Goal: Task Accomplishment & Management: Manage account settings

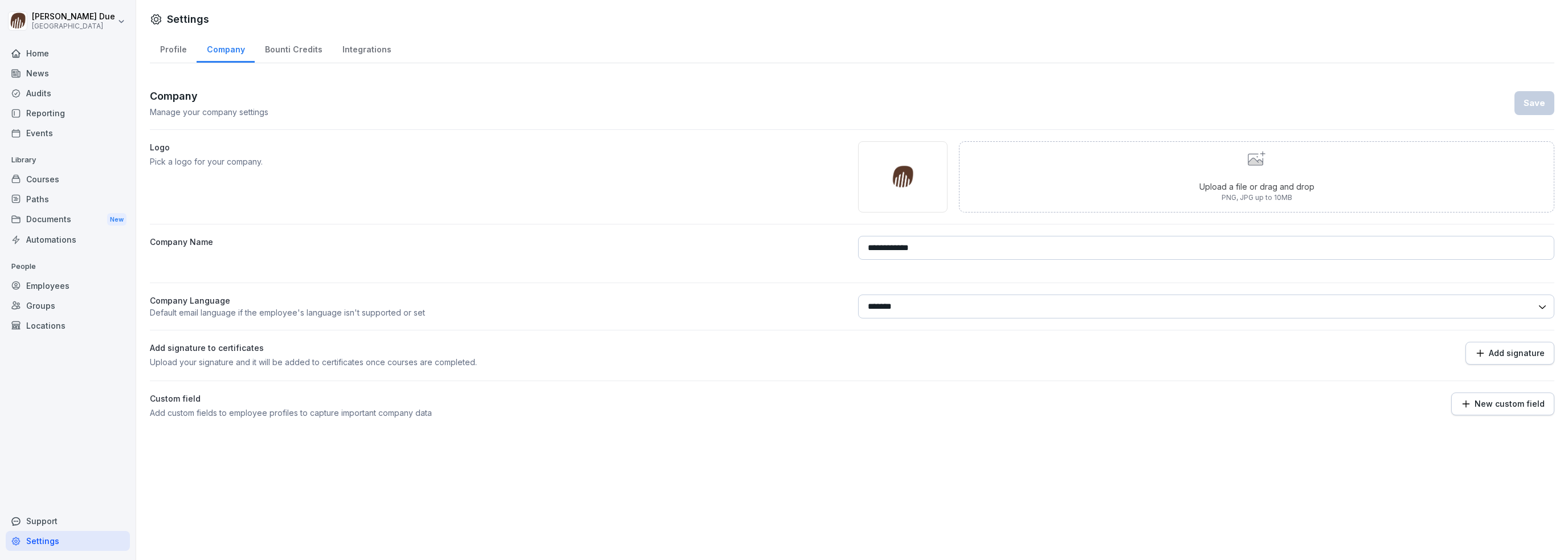
click at [56, 284] on div "Employees" at bounding box center [68, 285] width 124 height 20
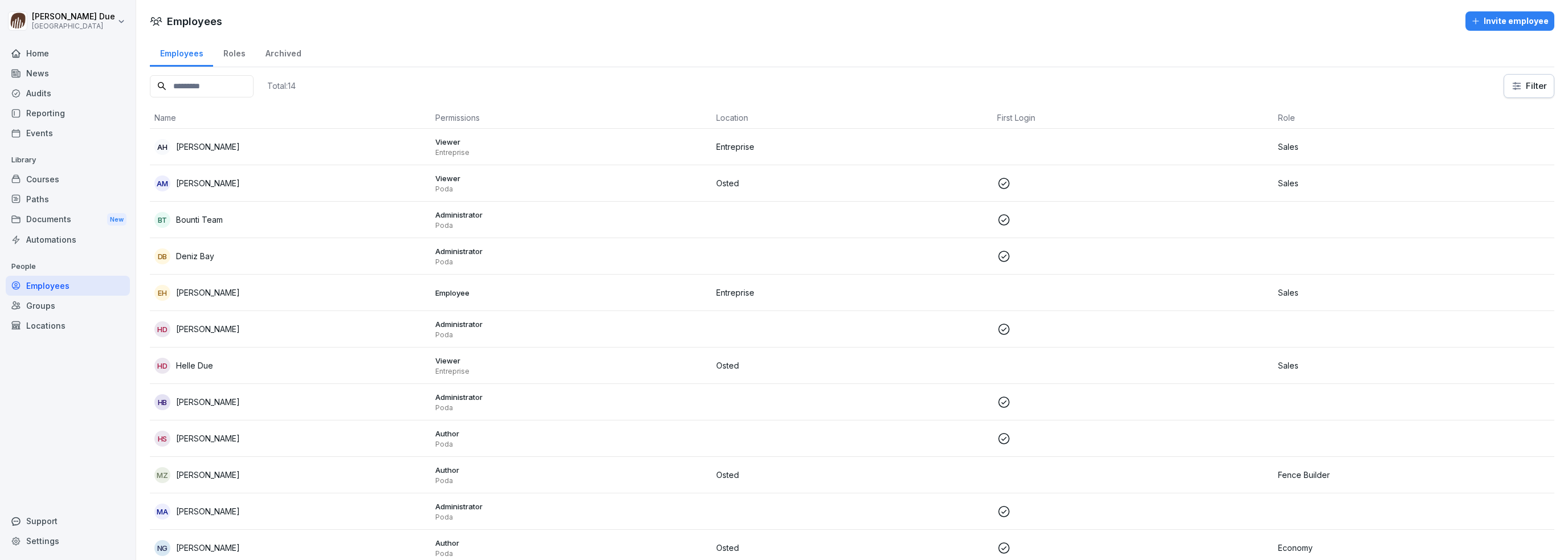
click at [273, 48] on div "Archived" at bounding box center [283, 52] width 56 height 29
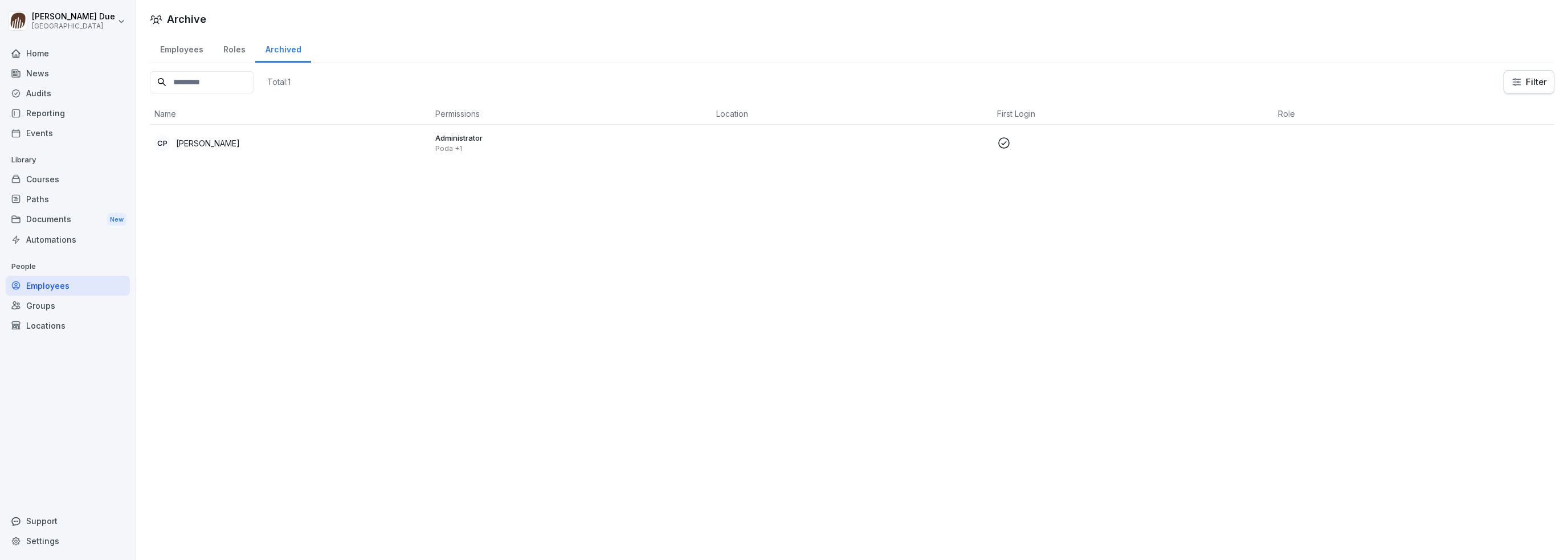
click at [173, 52] on div "Employees" at bounding box center [181, 48] width 63 height 29
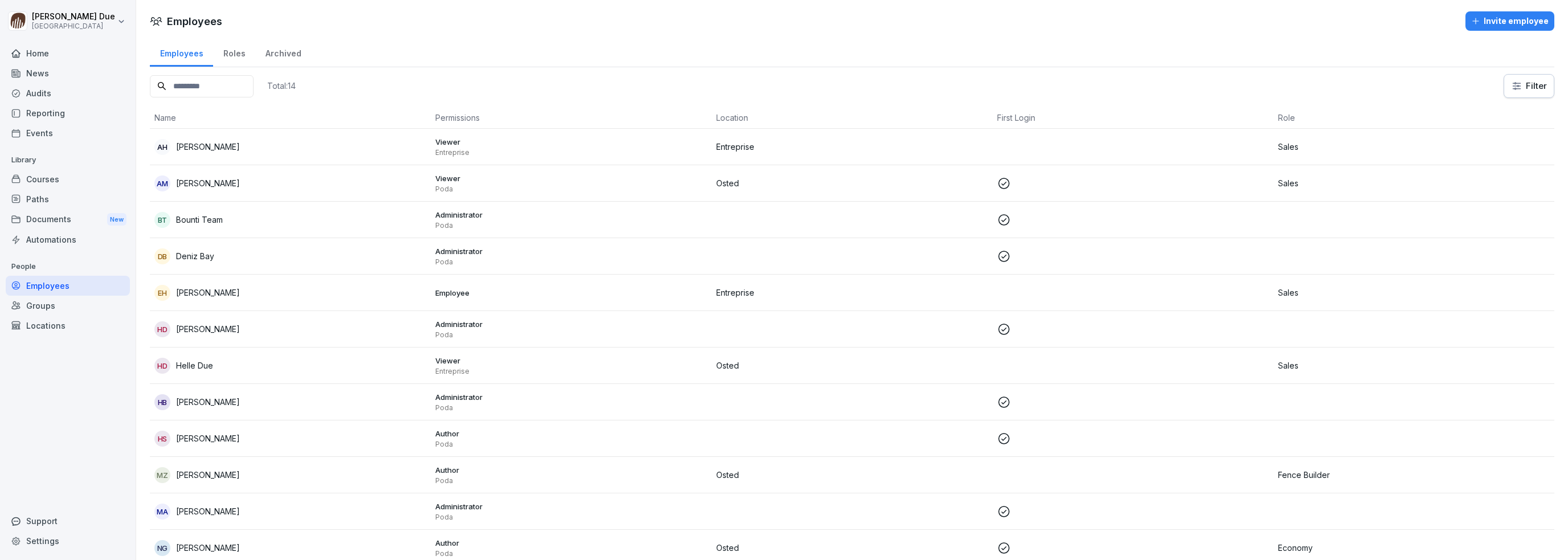
click at [35, 324] on div "Locations" at bounding box center [68, 325] width 124 height 20
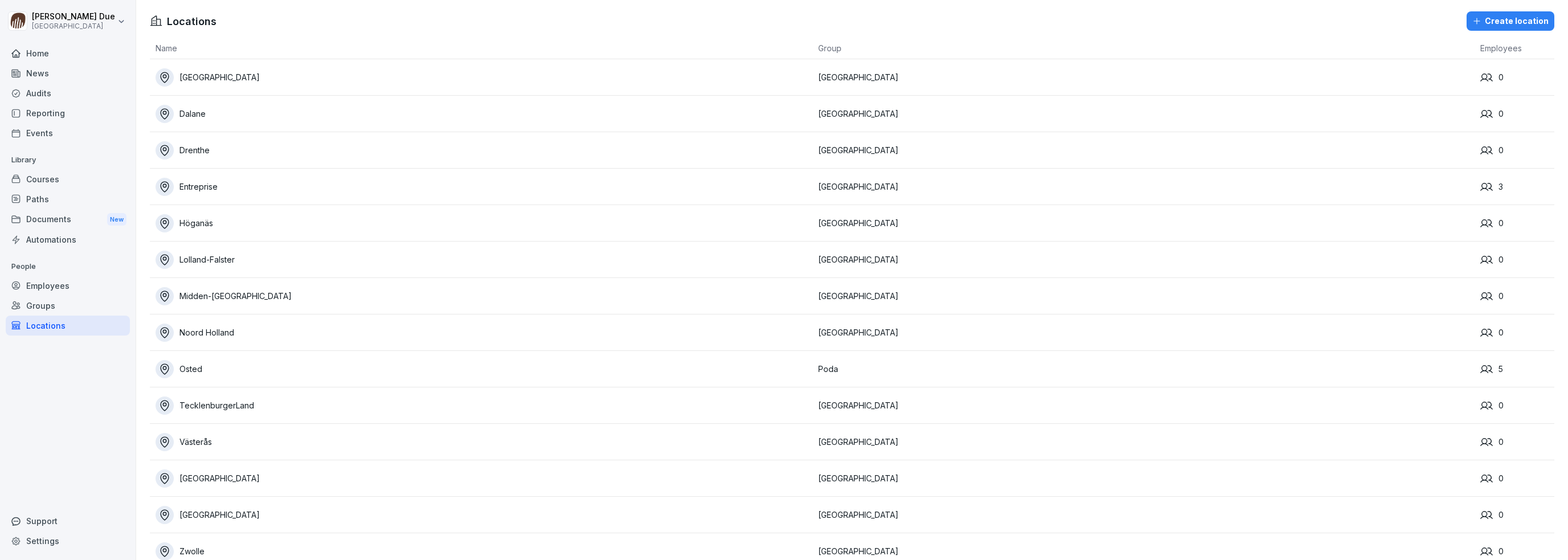
click at [211, 294] on div "Midden-[GEOGRAPHIC_DATA]" at bounding box center [484, 296] width 657 height 18
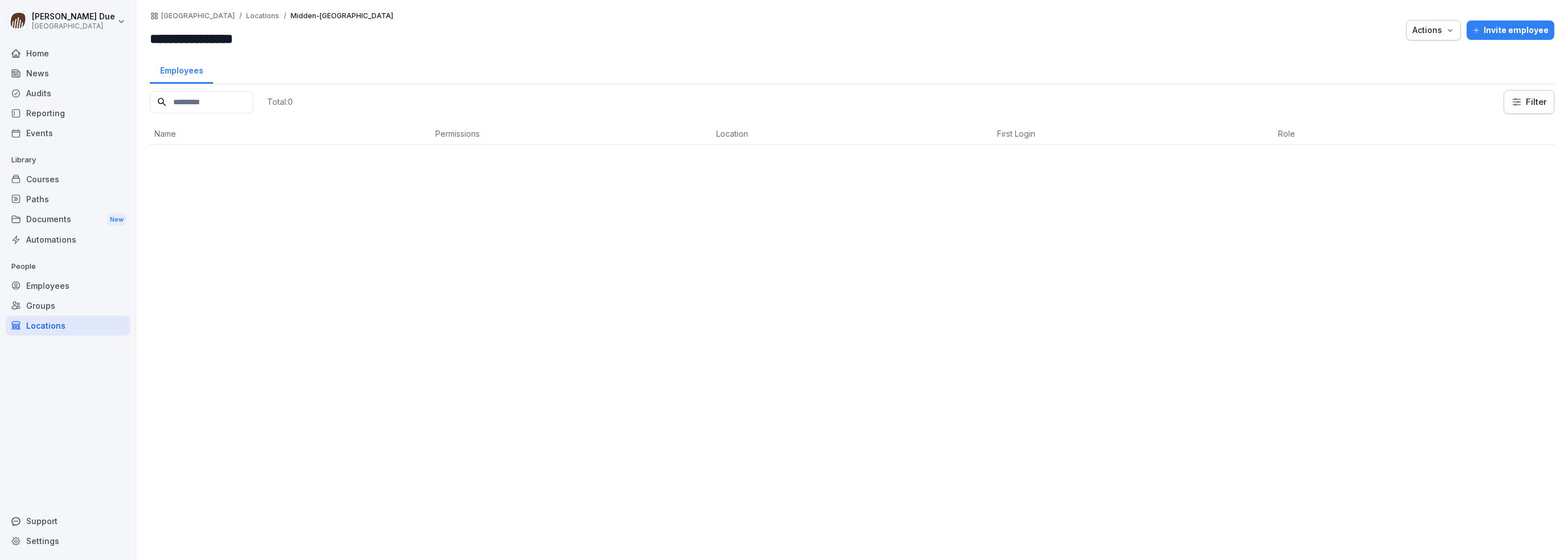
click at [48, 282] on div "Employees" at bounding box center [68, 285] width 124 height 20
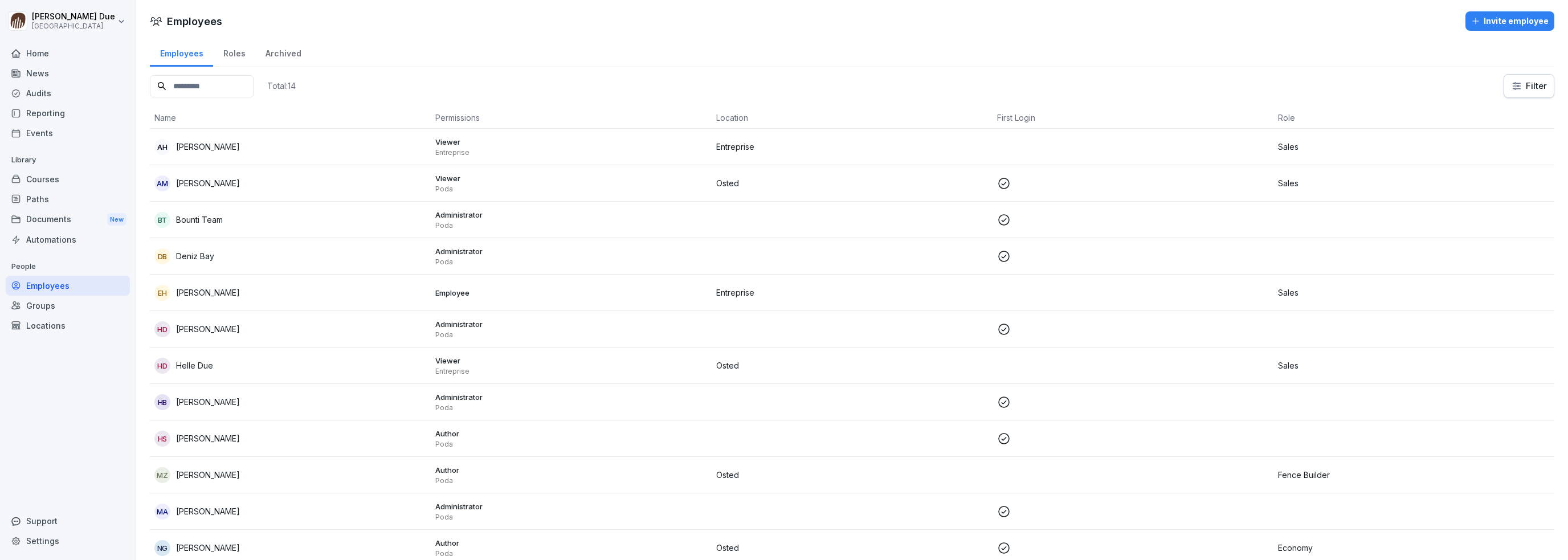
click at [194, 293] on p "[PERSON_NAME]" at bounding box center [208, 292] width 63 height 12
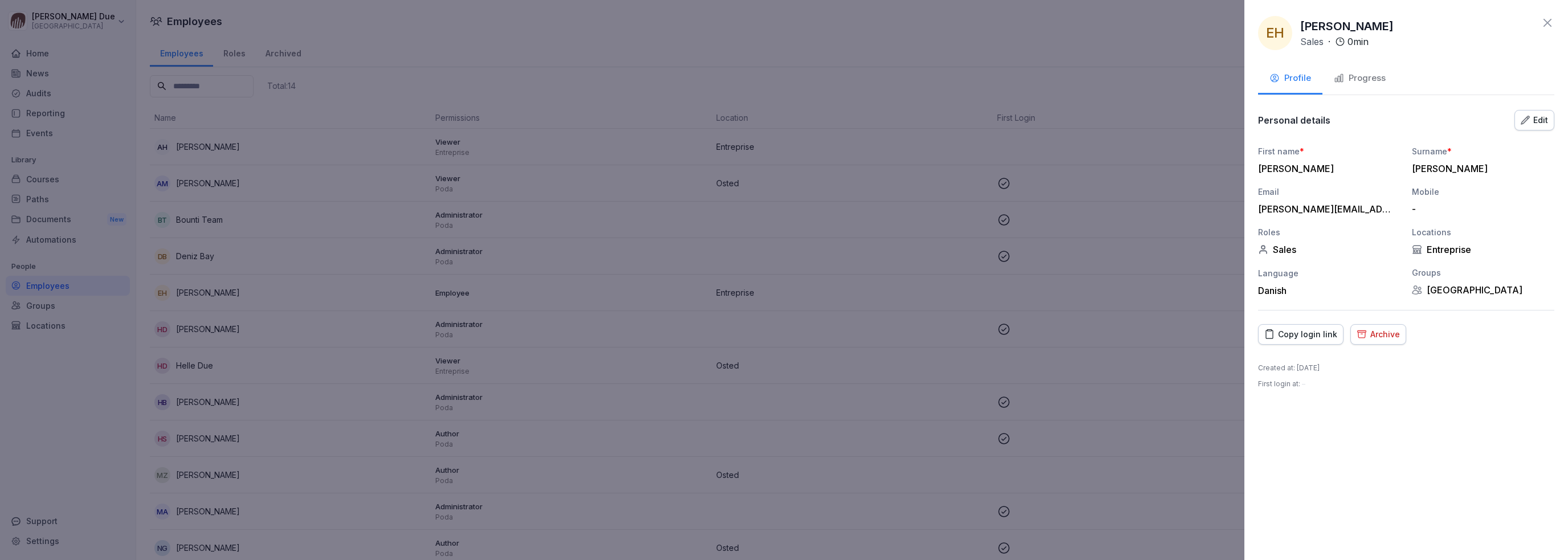
click at [1543, 117] on div "Edit" at bounding box center [1535, 119] width 28 height 12
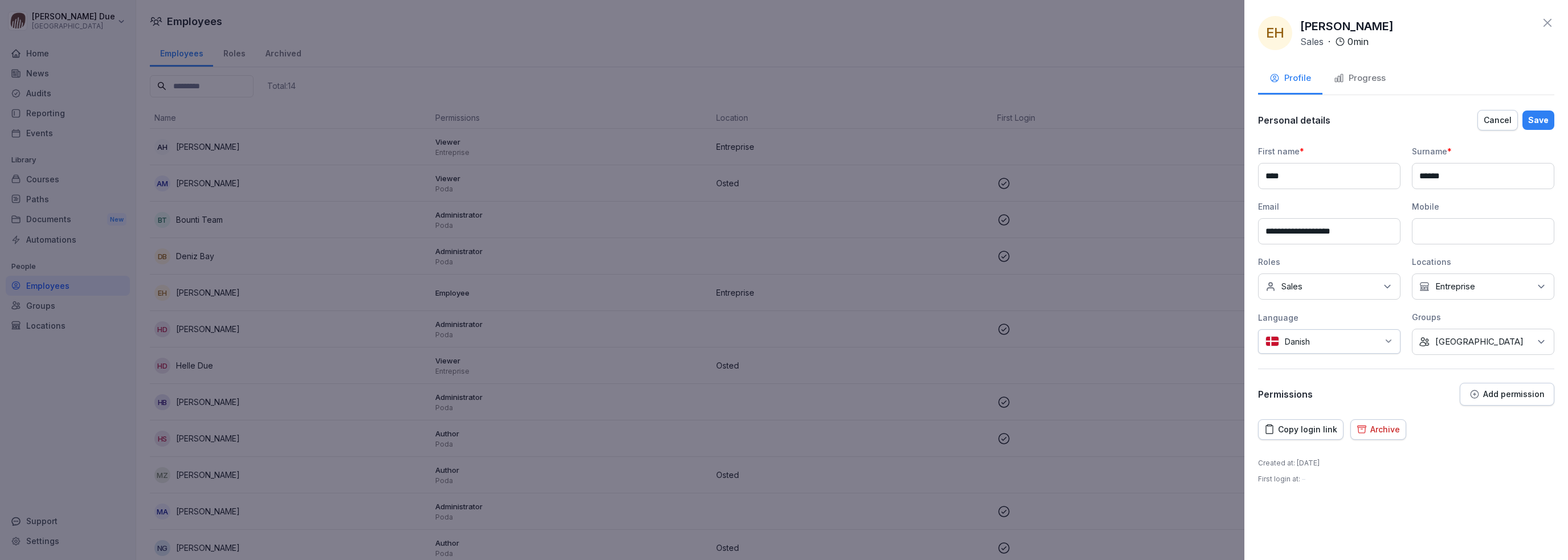
click at [1498, 398] on button "Add permission" at bounding box center [1507, 394] width 94 height 23
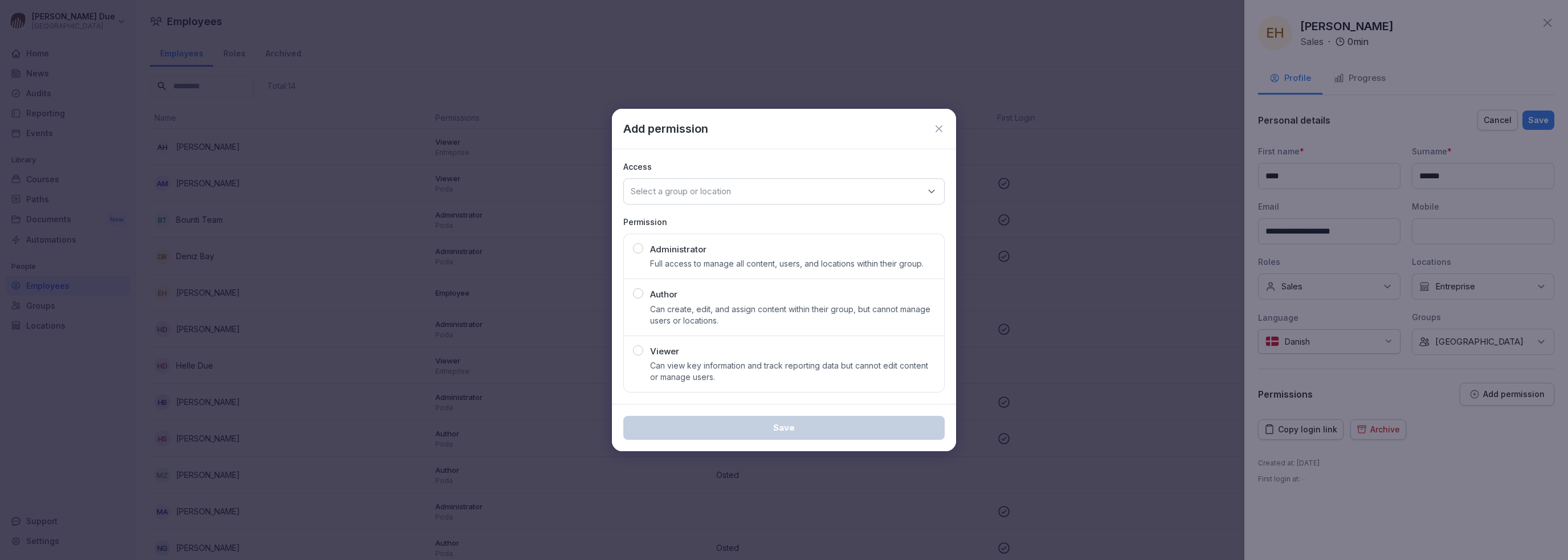
click at [641, 350] on div "button" at bounding box center [638, 350] width 11 height 11
click at [719, 198] on div "Select a group or location" at bounding box center [784, 191] width 321 height 26
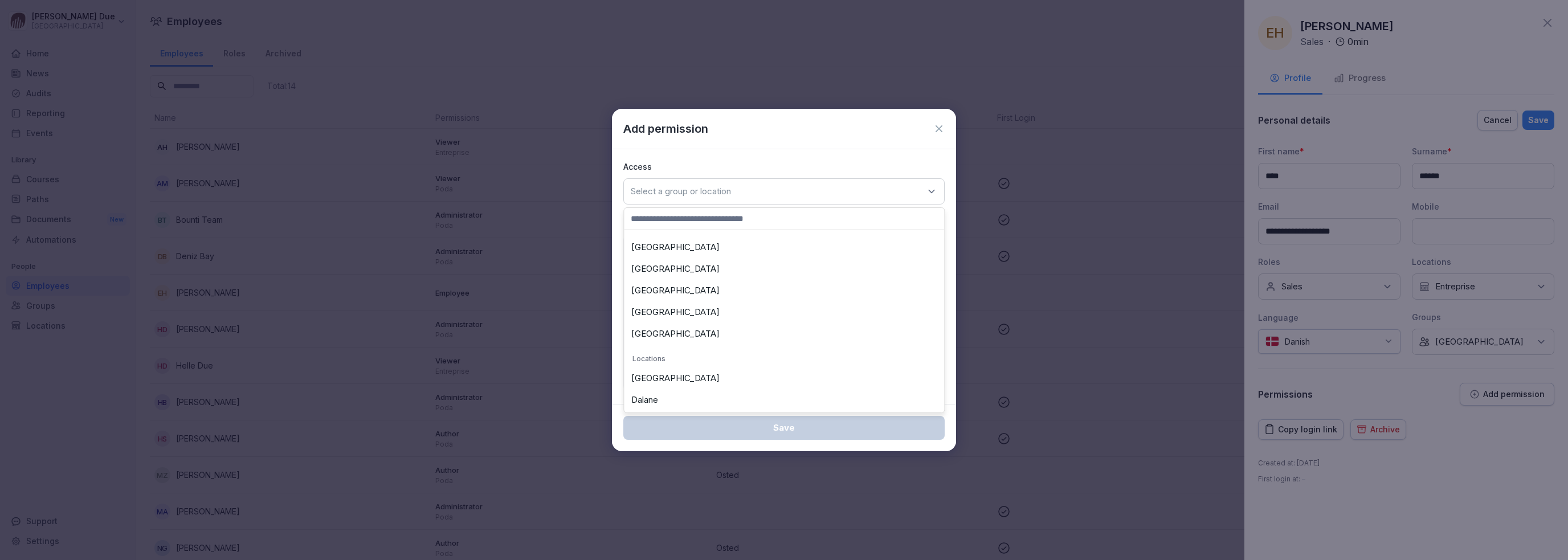
scroll to position [171, 0]
click at [686, 303] on div "Entreprise" at bounding box center [784, 308] width 315 height 22
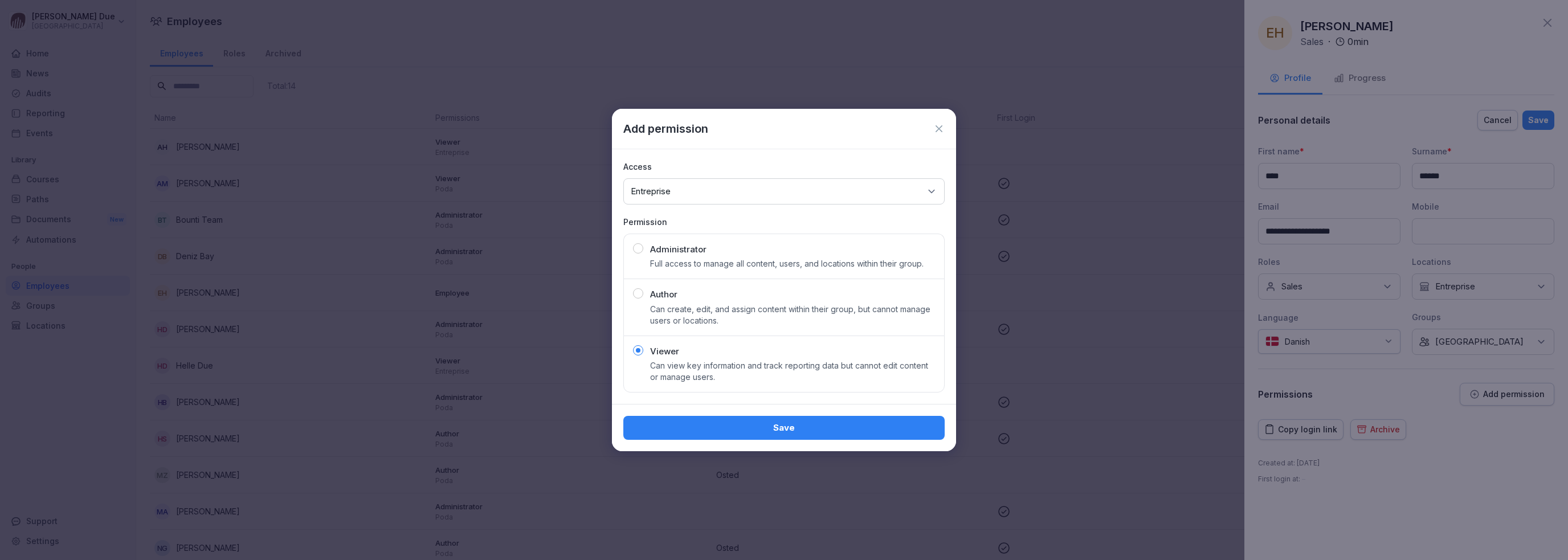
click at [791, 430] on div "Save" at bounding box center [784, 428] width 303 height 12
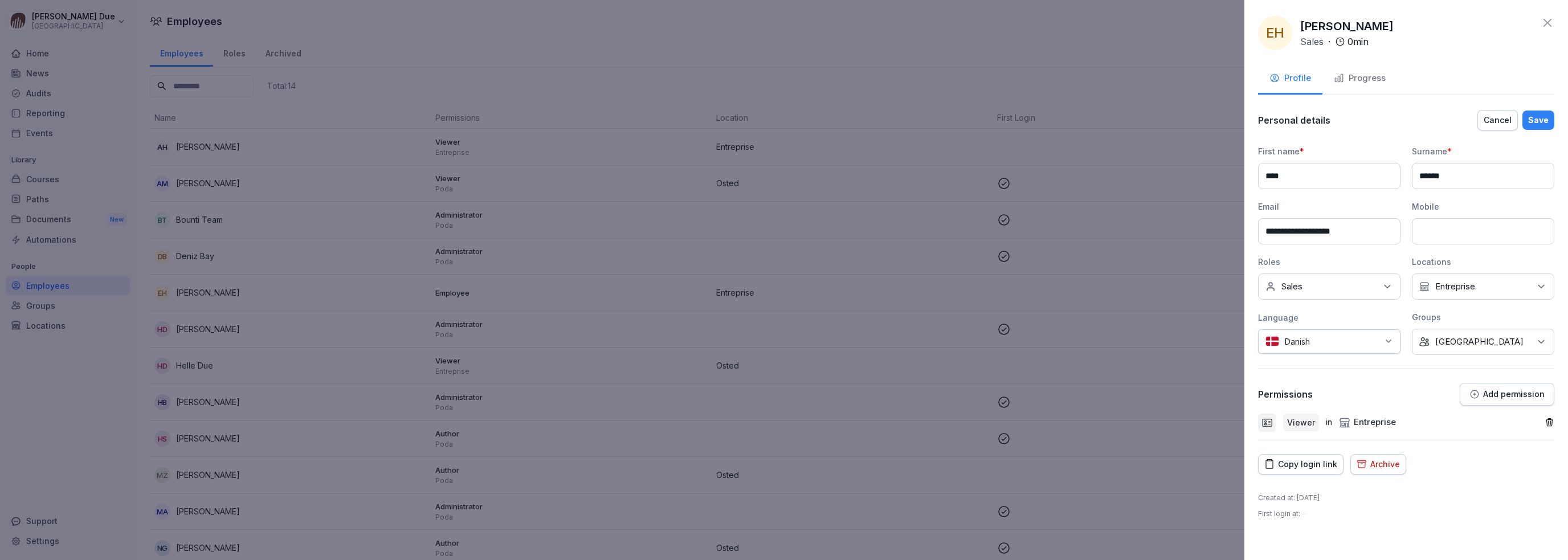
click at [1548, 117] on div "Save" at bounding box center [1538, 119] width 20 height 12
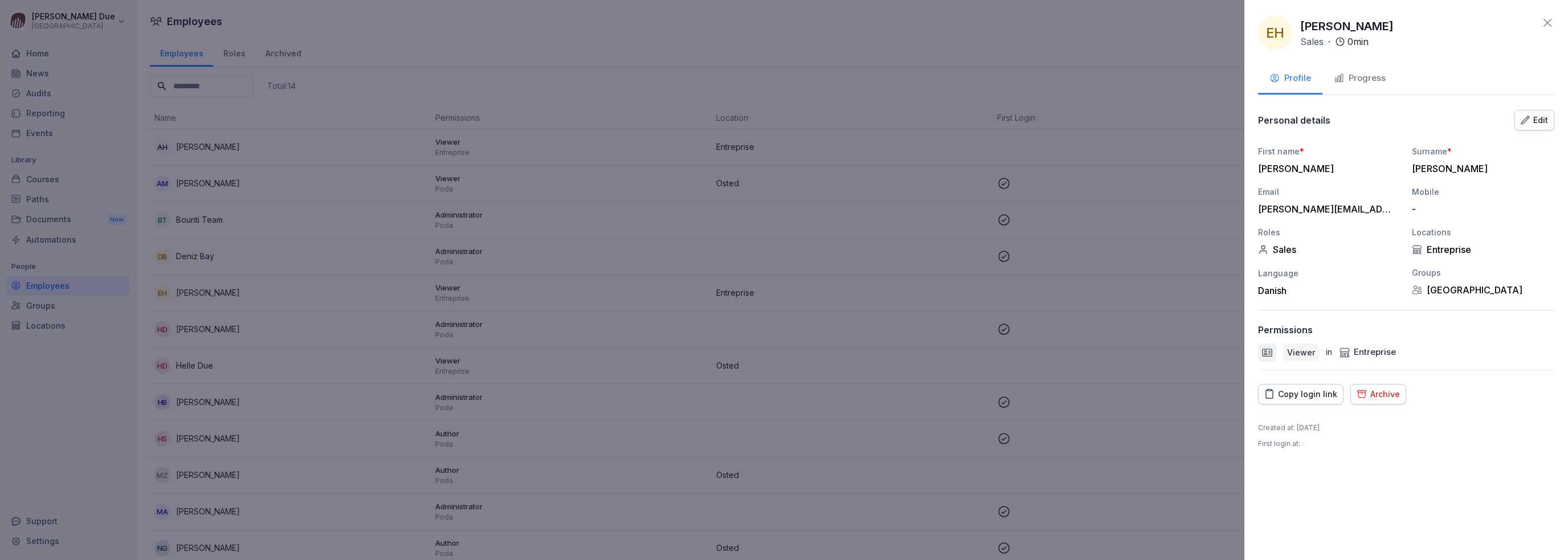
click at [1541, 120] on div "Edit" at bounding box center [1535, 119] width 28 height 12
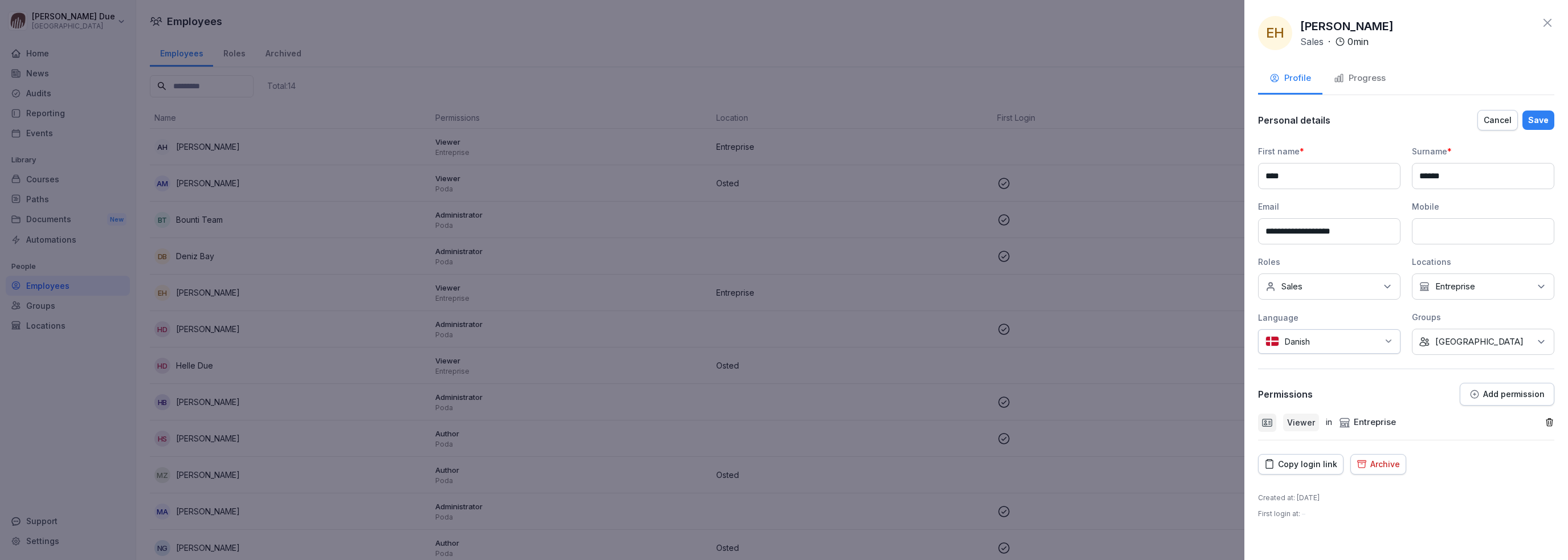
click at [1550, 18] on icon at bounding box center [1548, 23] width 14 height 14
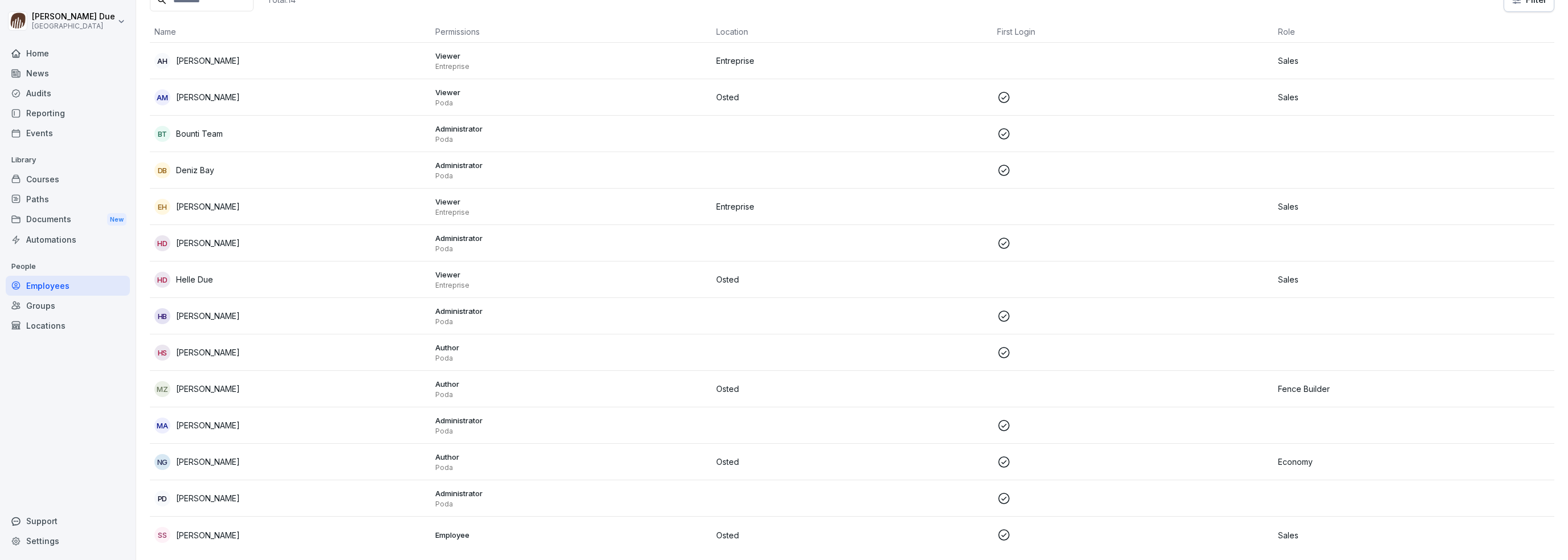
scroll to position [96, 0]
click at [211, 528] on p "[PERSON_NAME]" at bounding box center [208, 532] width 63 height 12
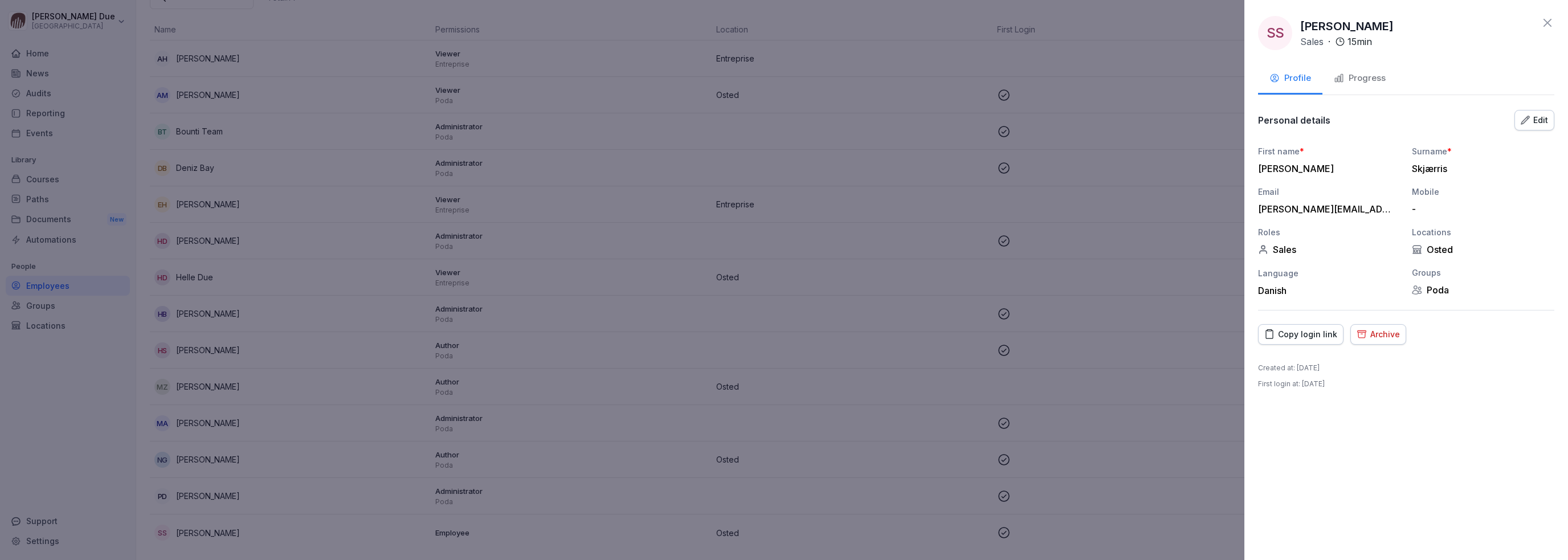
click at [1540, 120] on div "Edit" at bounding box center [1535, 119] width 28 height 12
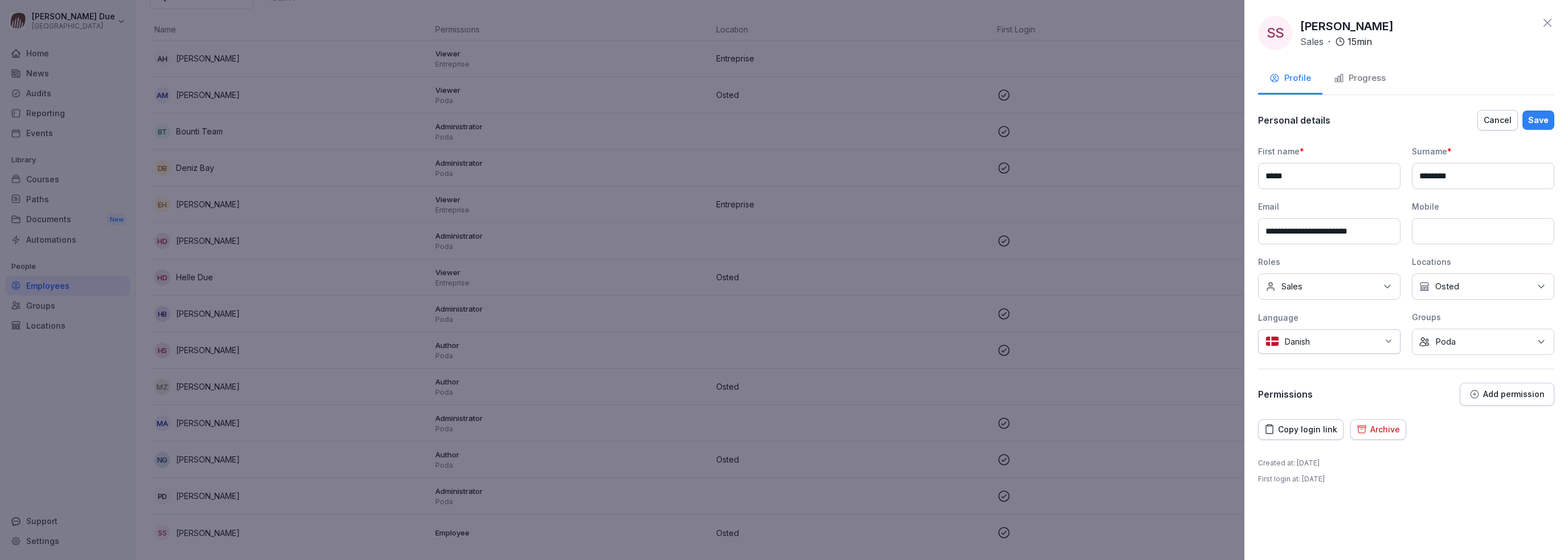
click at [1548, 20] on icon at bounding box center [1548, 23] width 14 height 14
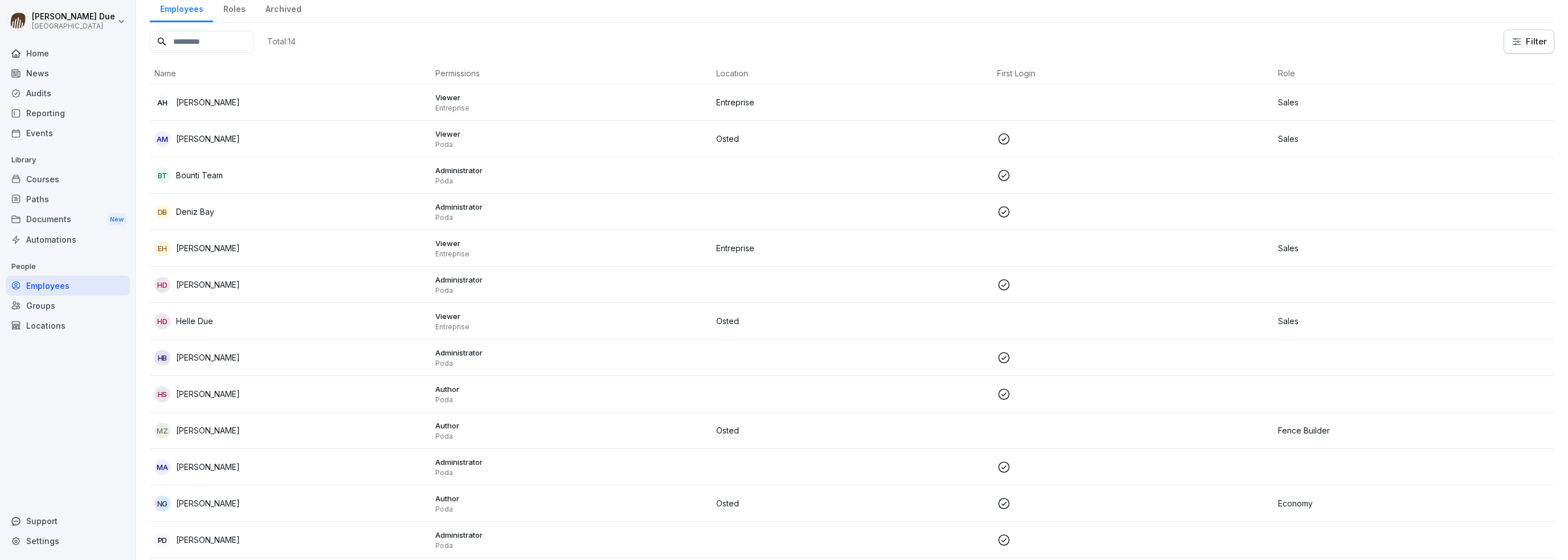
scroll to position [0, 0]
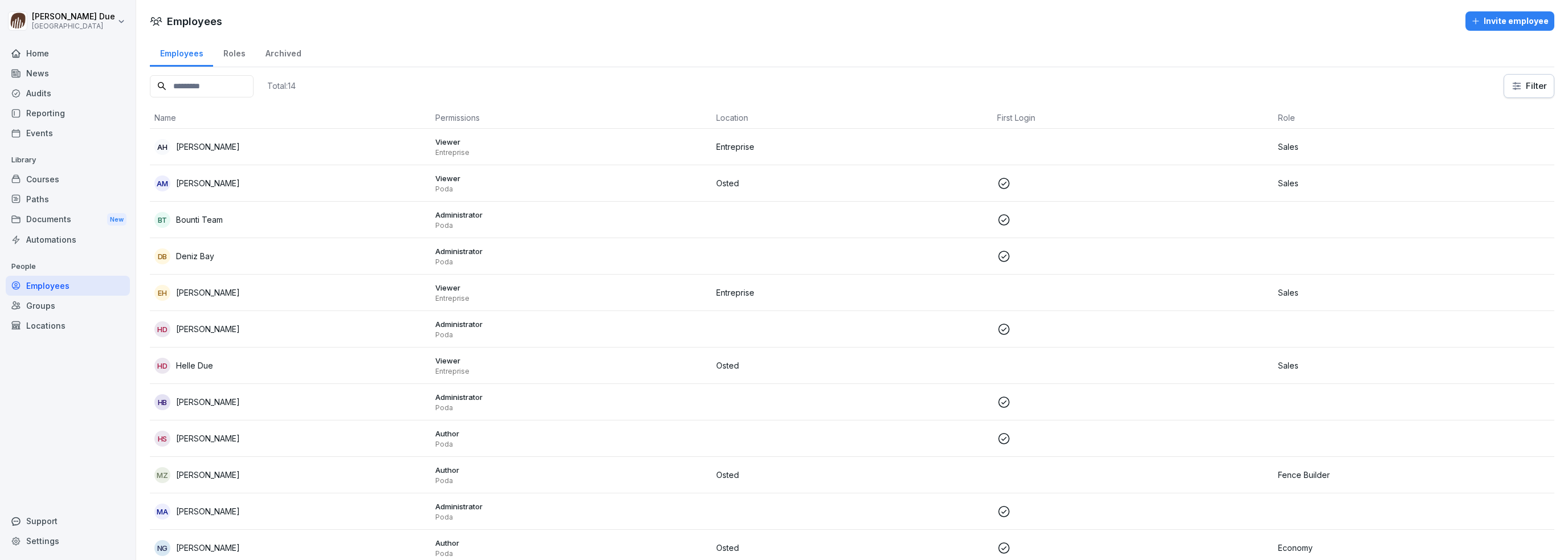
click at [1522, 19] on div "Invite employee" at bounding box center [1509, 20] width 77 height 12
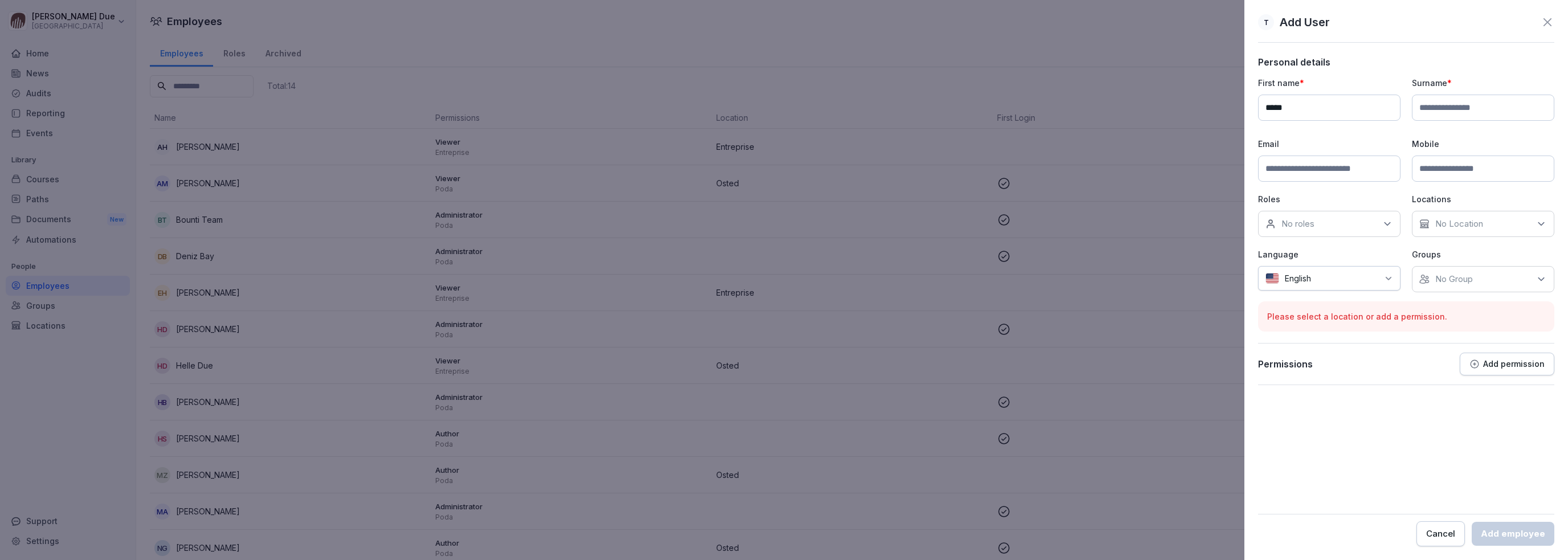
type input "*****"
type input "*********"
type input "**********"
click at [1388, 218] on icon at bounding box center [1387, 224] width 11 height 11
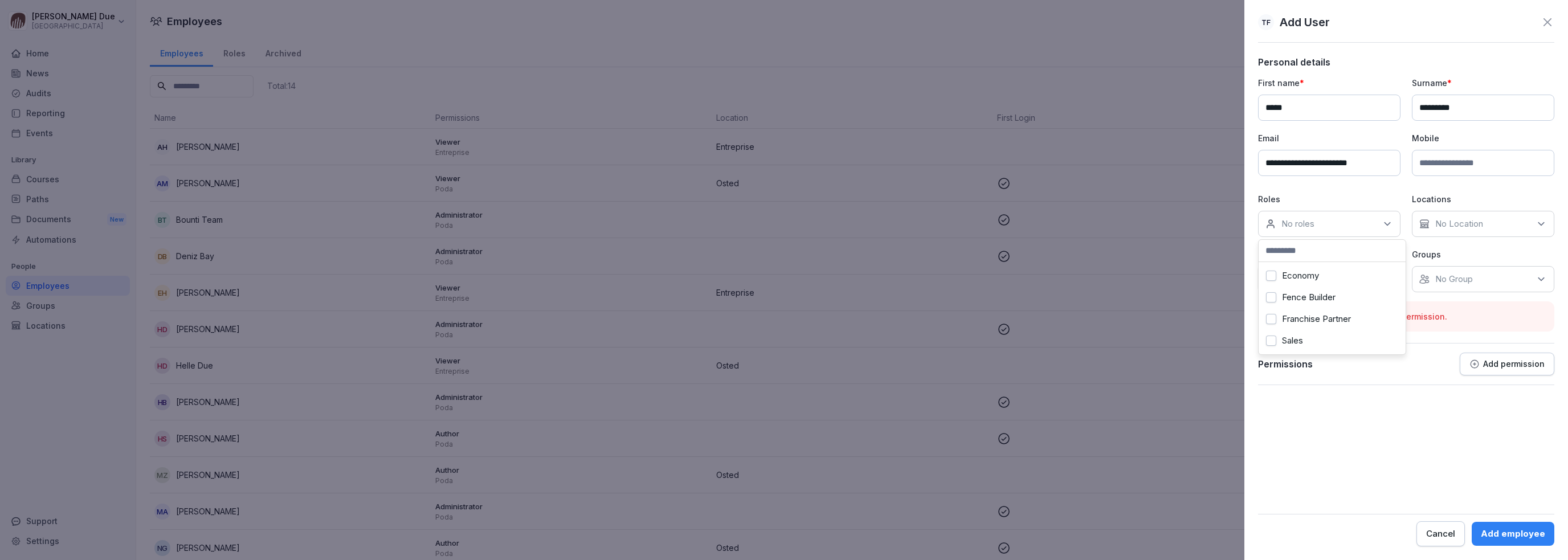
click at [1272, 340] on button "Sales" at bounding box center [1271, 341] width 11 height 11
click at [1461, 396] on form "**********" at bounding box center [1406, 301] width 296 height 490
click at [1480, 216] on div "No Location" at bounding box center [1483, 224] width 142 height 26
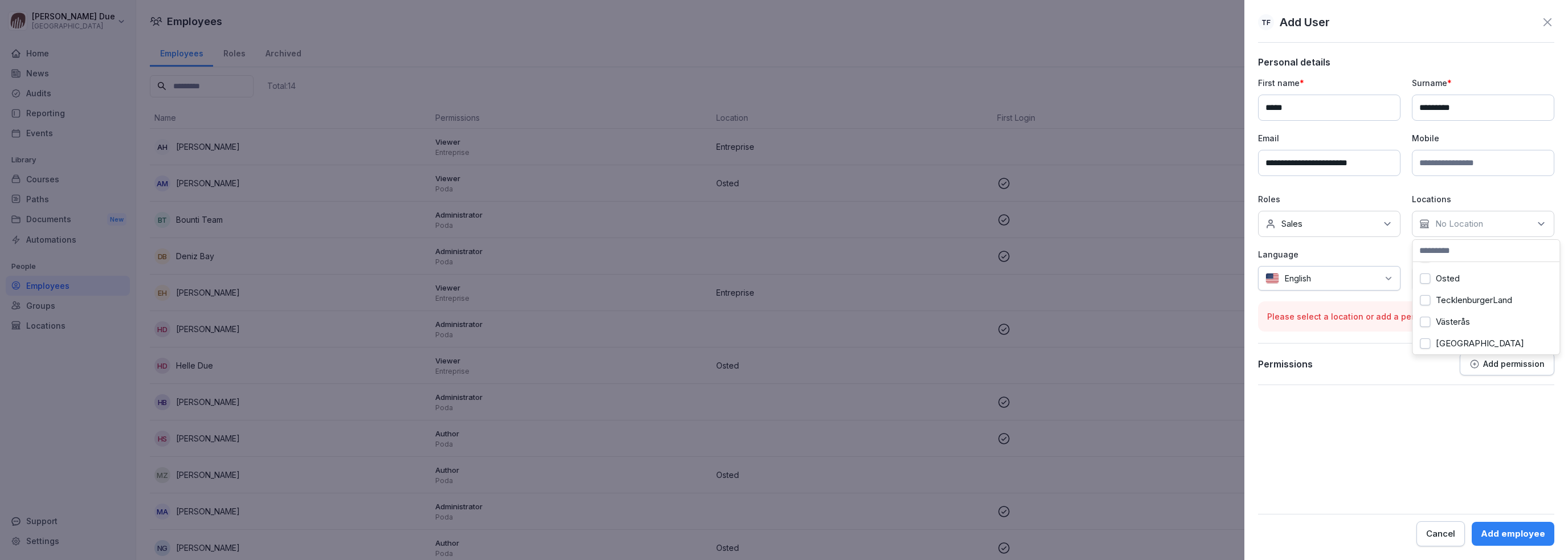
scroll to position [111, 0]
click at [1425, 343] on button "Osted" at bounding box center [1425, 348] width 11 height 11
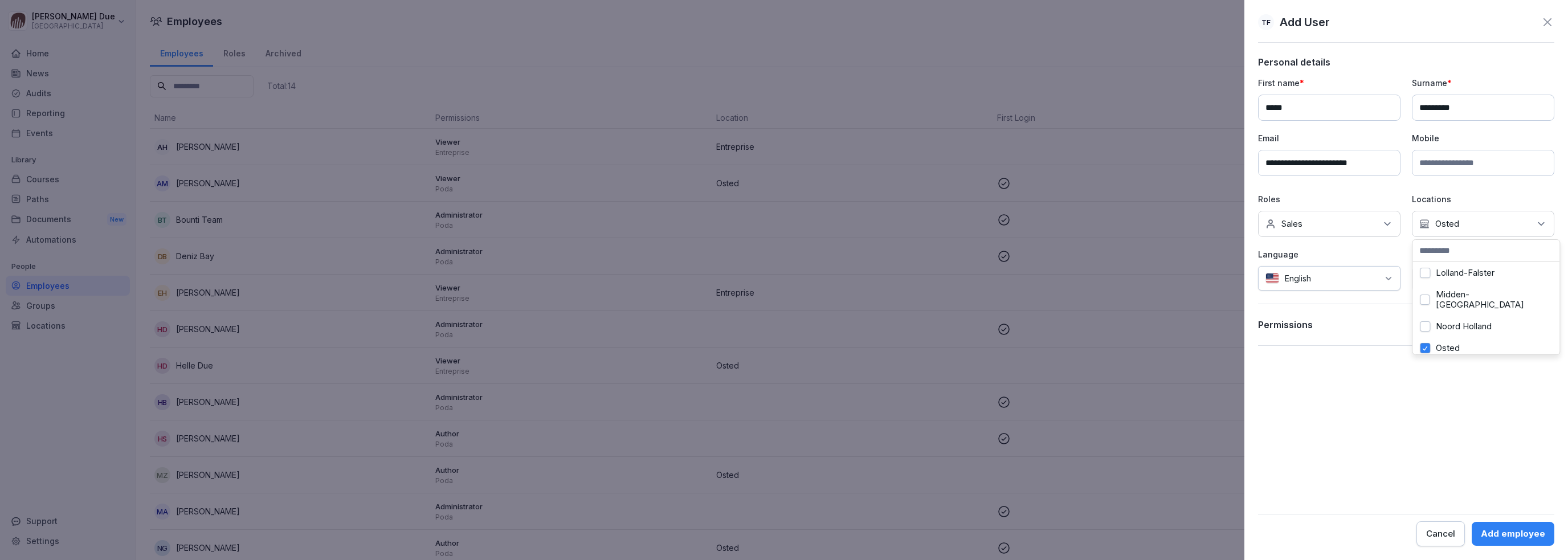
click at [1348, 279] on div at bounding box center [1348, 278] width 62 height 12
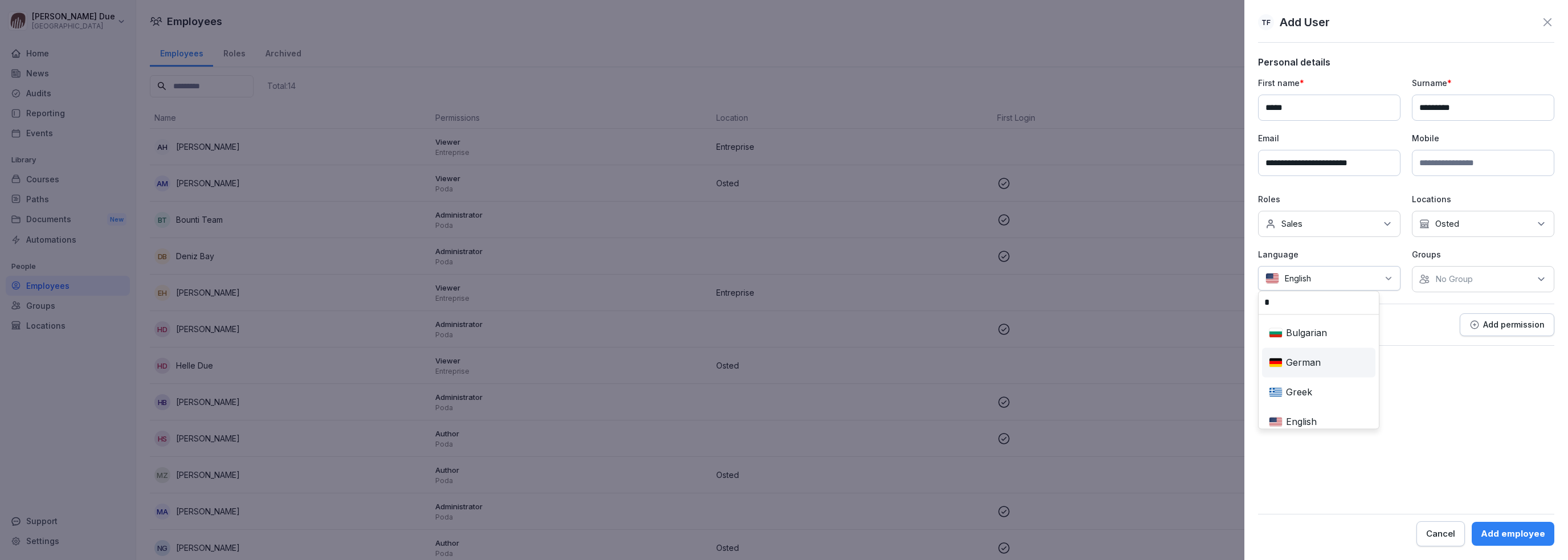
type input "*"
click at [1316, 360] on div "German" at bounding box center [1319, 362] width 109 height 25
click at [1457, 278] on p "No Group" at bounding box center [1454, 279] width 37 height 11
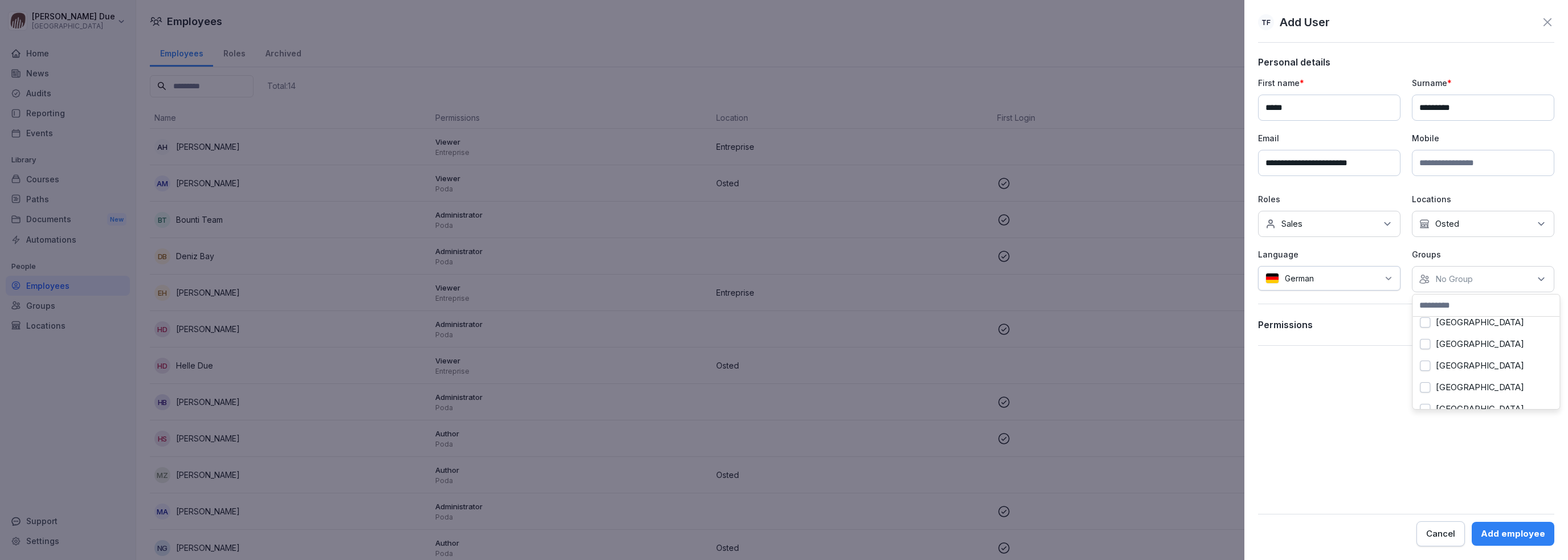
scroll to position [0, 0]
click at [1422, 329] on button "Poda" at bounding box center [1425, 330] width 11 height 11
click at [1342, 387] on form "**********" at bounding box center [1406, 301] width 296 height 490
click at [1521, 321] on p "Add permission" at bounding box center [1514, 324] width 62 height 9
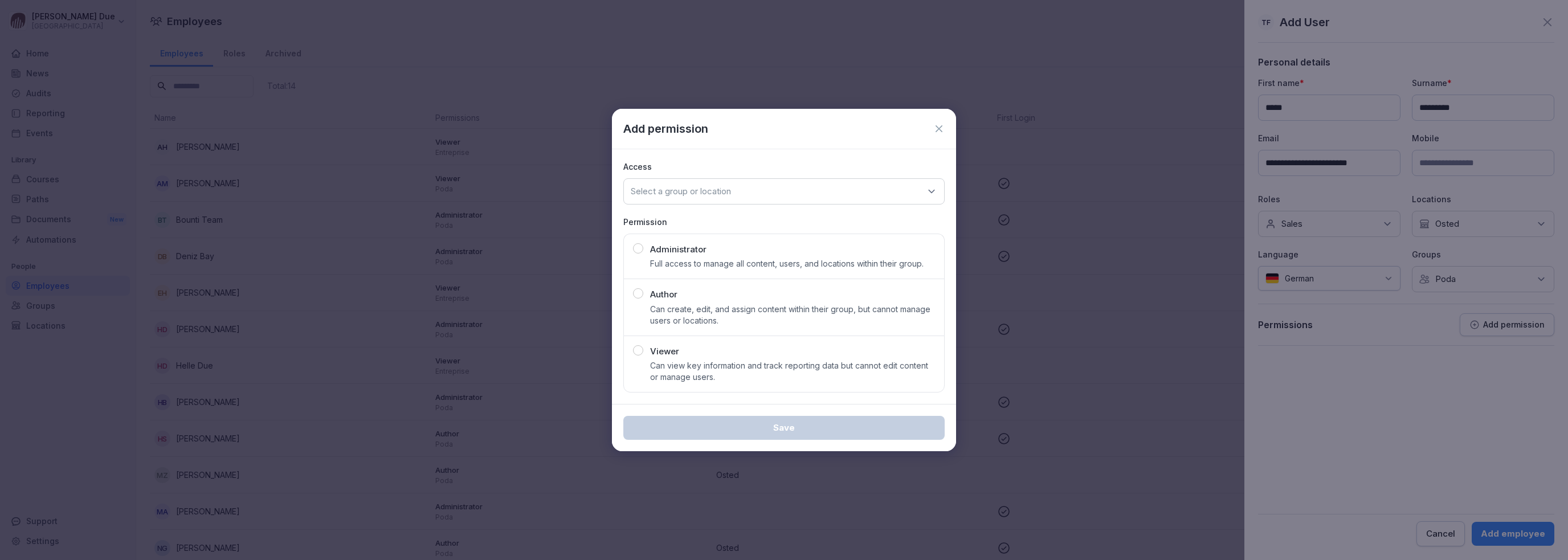
click at [641, 349] on div "button" at bounding box center [638, 350] width 11 height 11
click at [773, 190] on div "Select a group or location" at bounding box center [784, 191] width 321 height 26
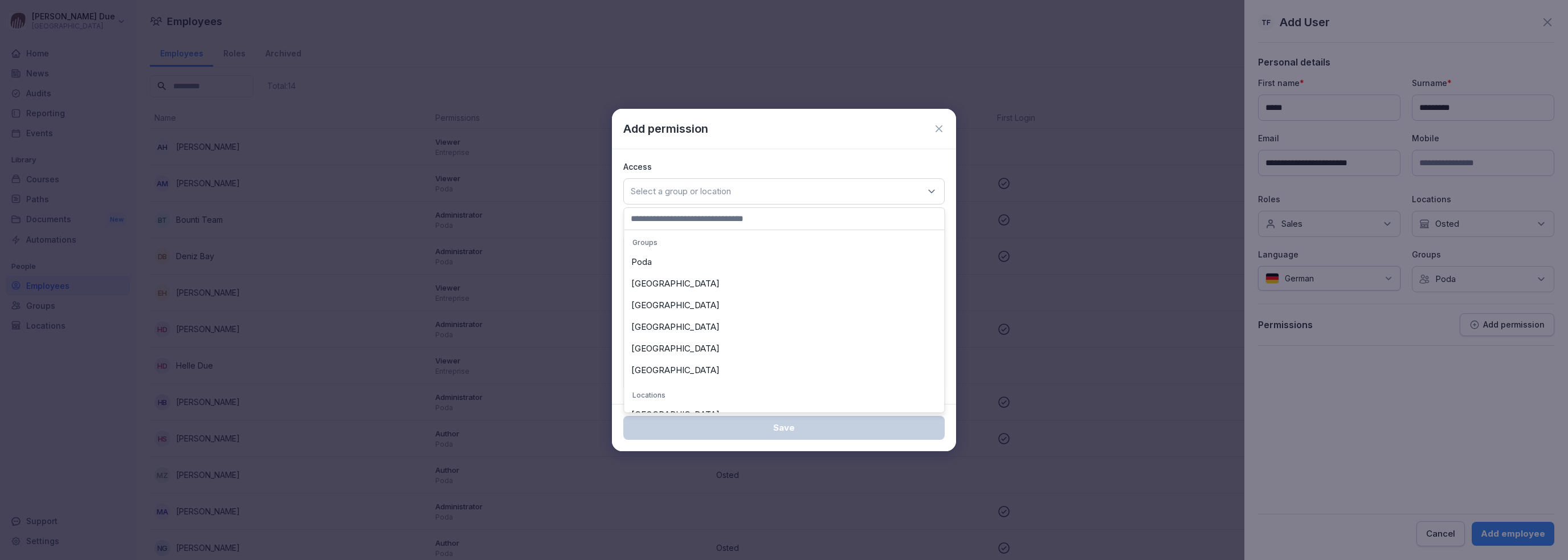
click at [646, 263] on div "Poda" at bounding box center [784, 262] width 315 height 22
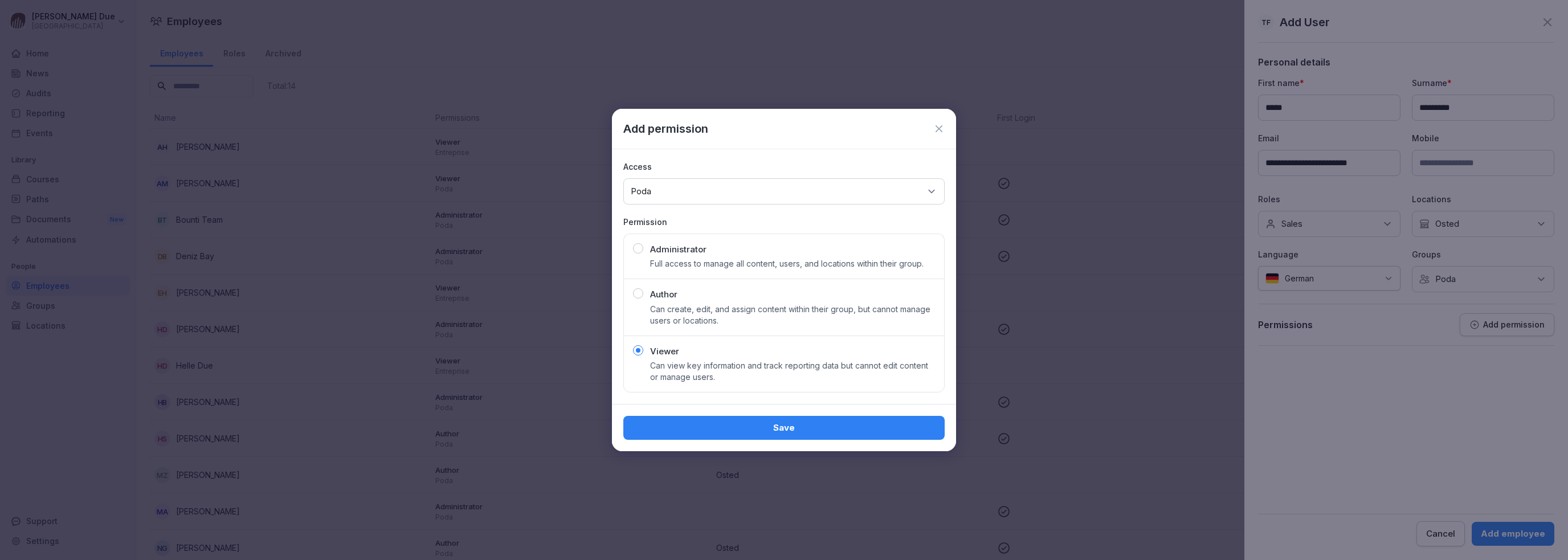
click at [781, 431] on div "Save" at bounding box center [784, 428] width 303 height 12
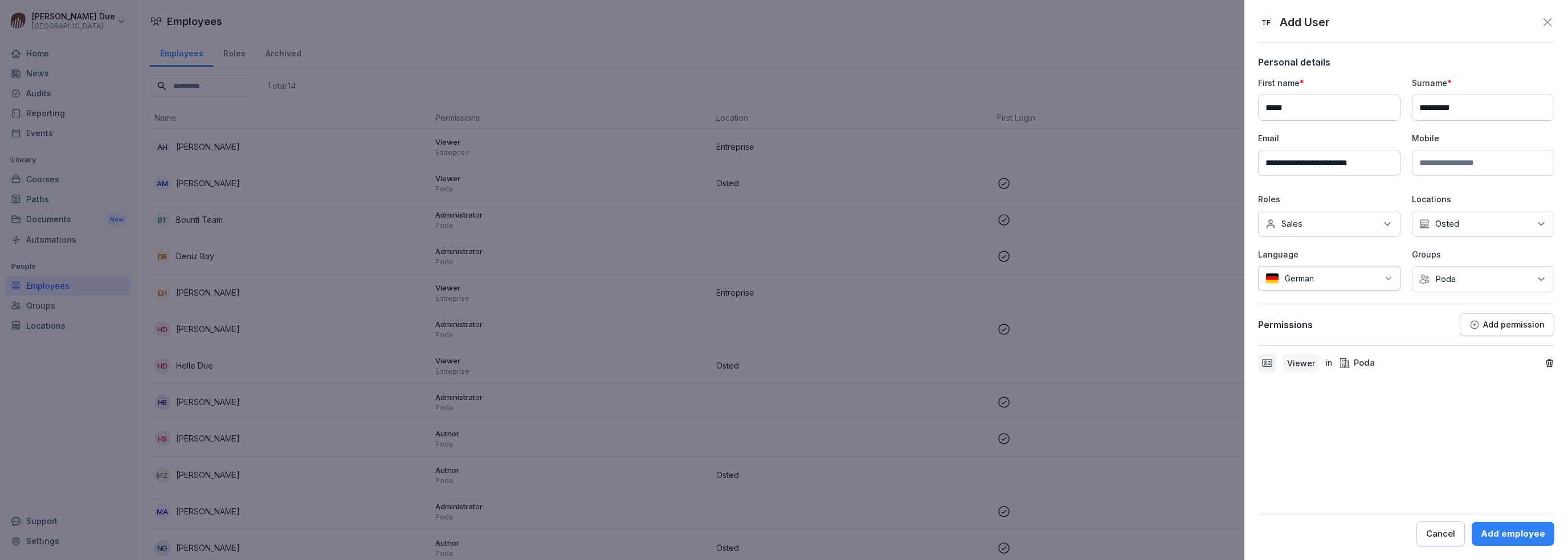
click at [1538, 530] on div "Add employee" at bounding box center [1513, 533] width 64 height 12
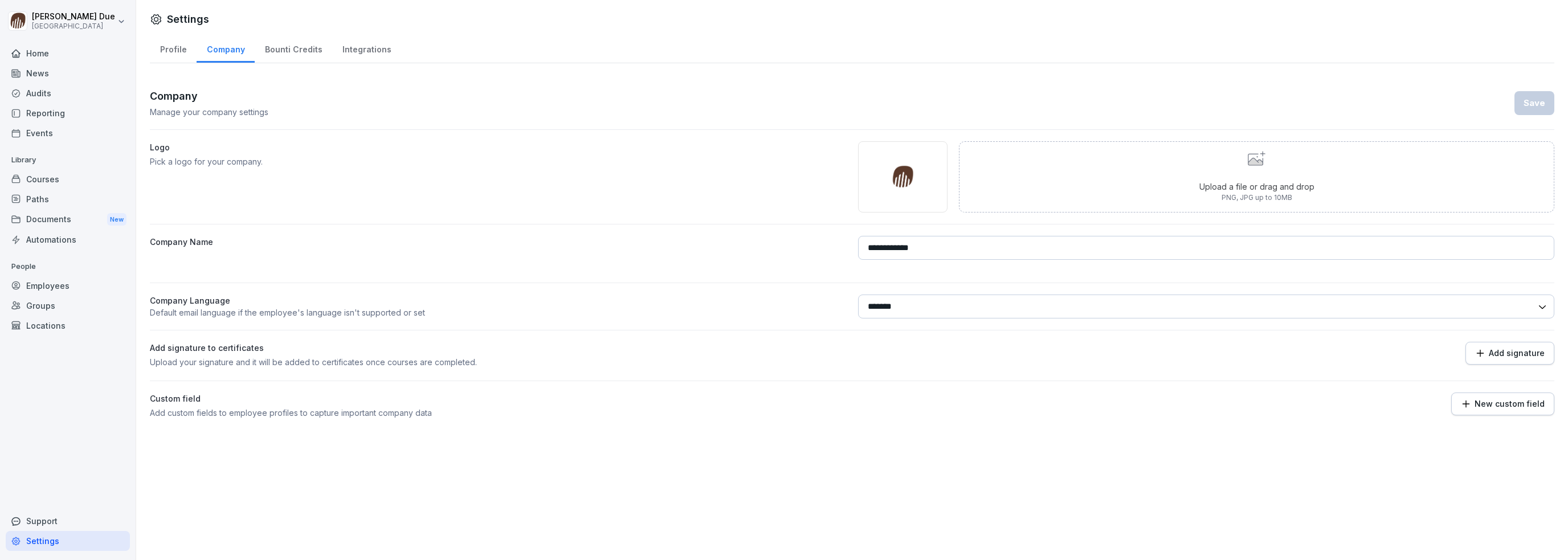
click at [59, 284] on div "Employees" at bounding box center [68, 285] width 124 height 20
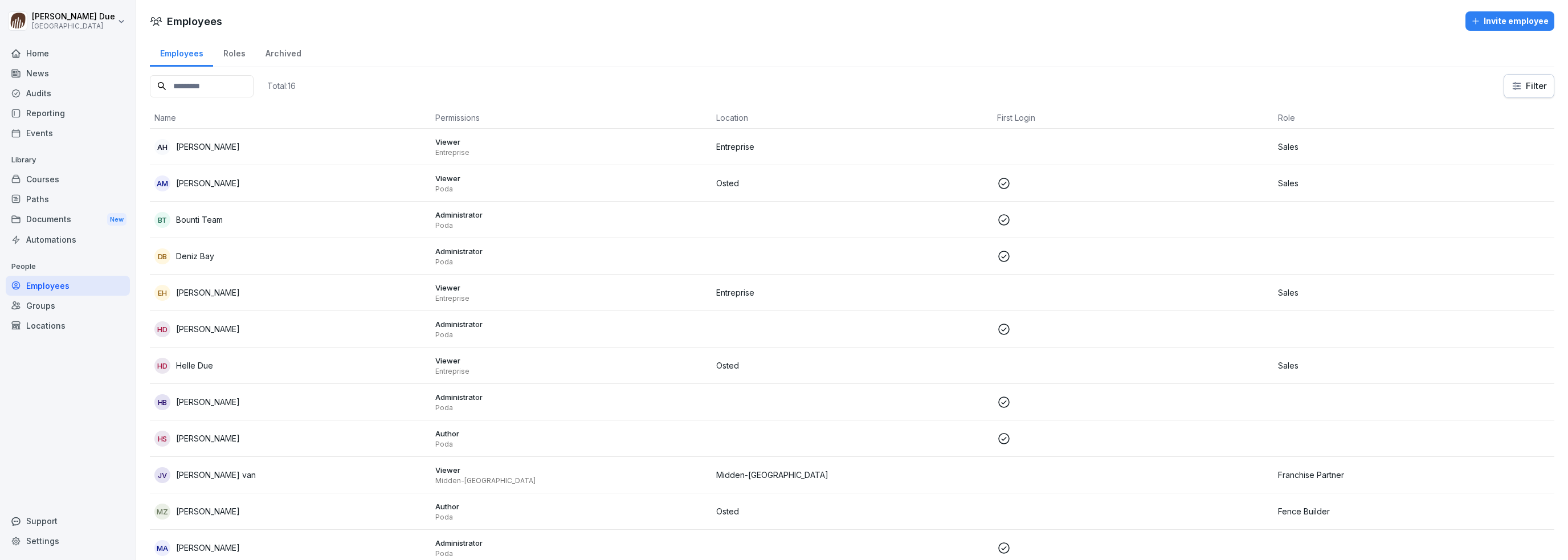
click at [211, 467] on div "Jv Jan Milligen van" at bounding box center [290, 475] width 272 height 16
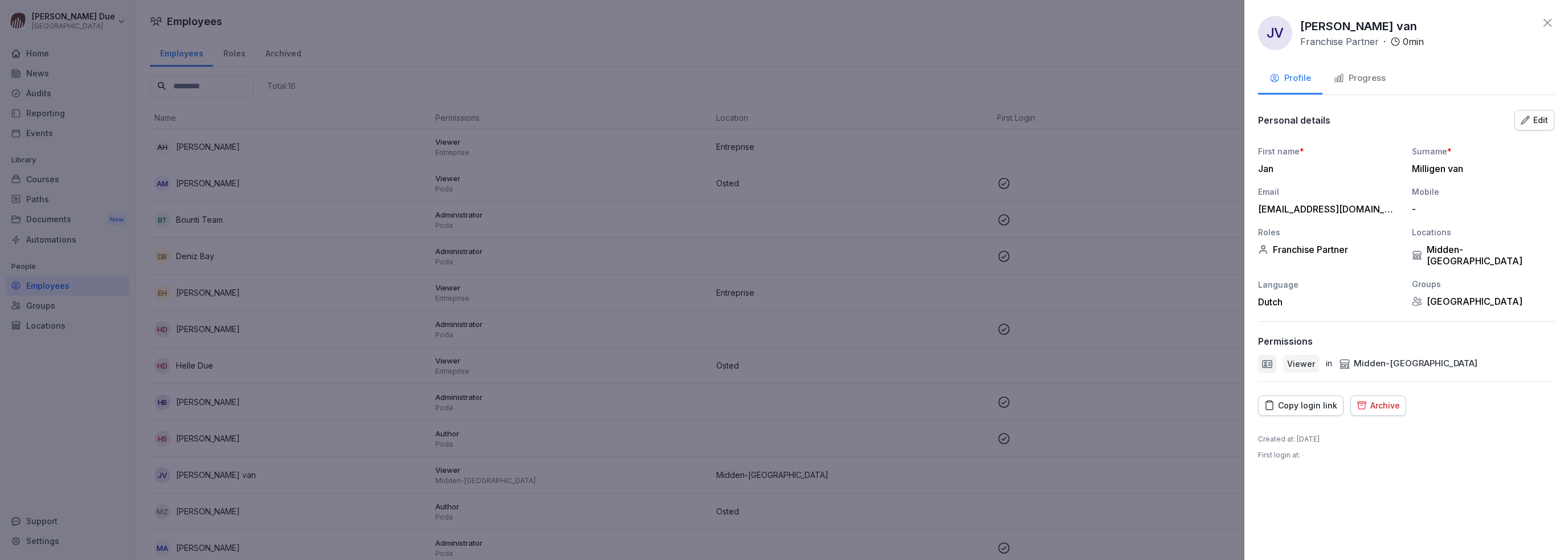
click at [1304, 399] on div "Copy login link" at bounding box center [1301, 405] width 73 height 12
click at [1545, 20] on icon at bounding box center [1548, 23] width 14 height 14
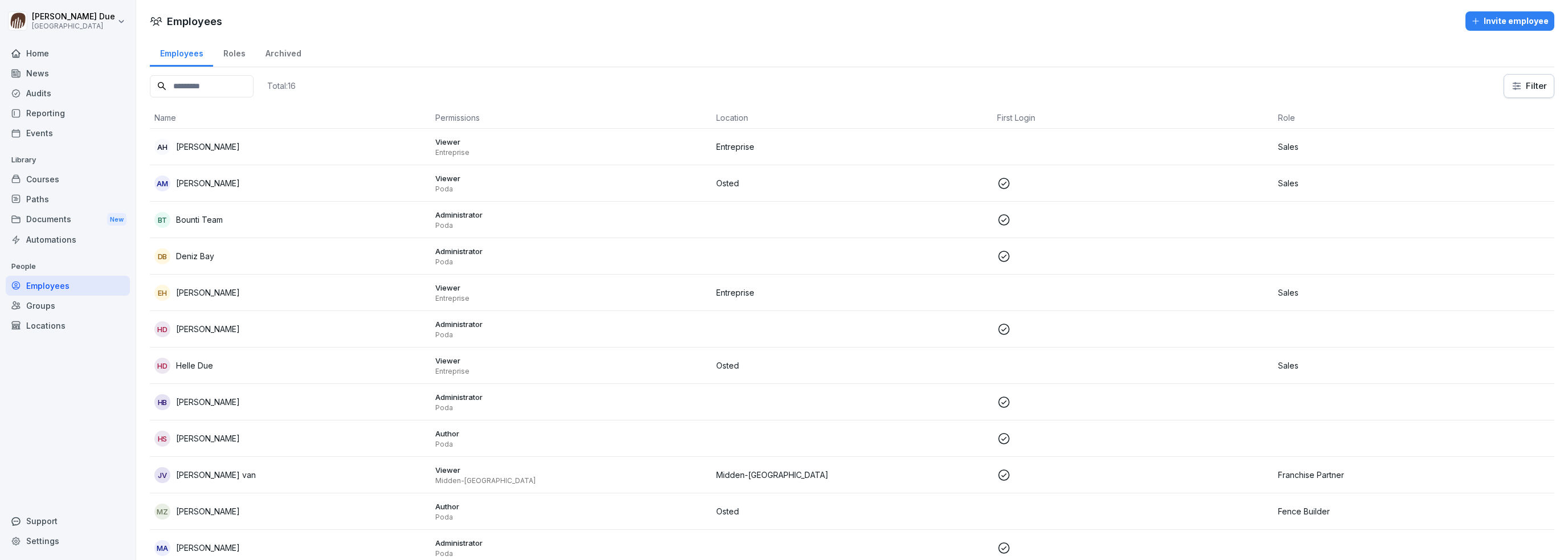
click at [216, 219] on p "Bounti Team" at bounding box center [199, 219] width 46 height 12
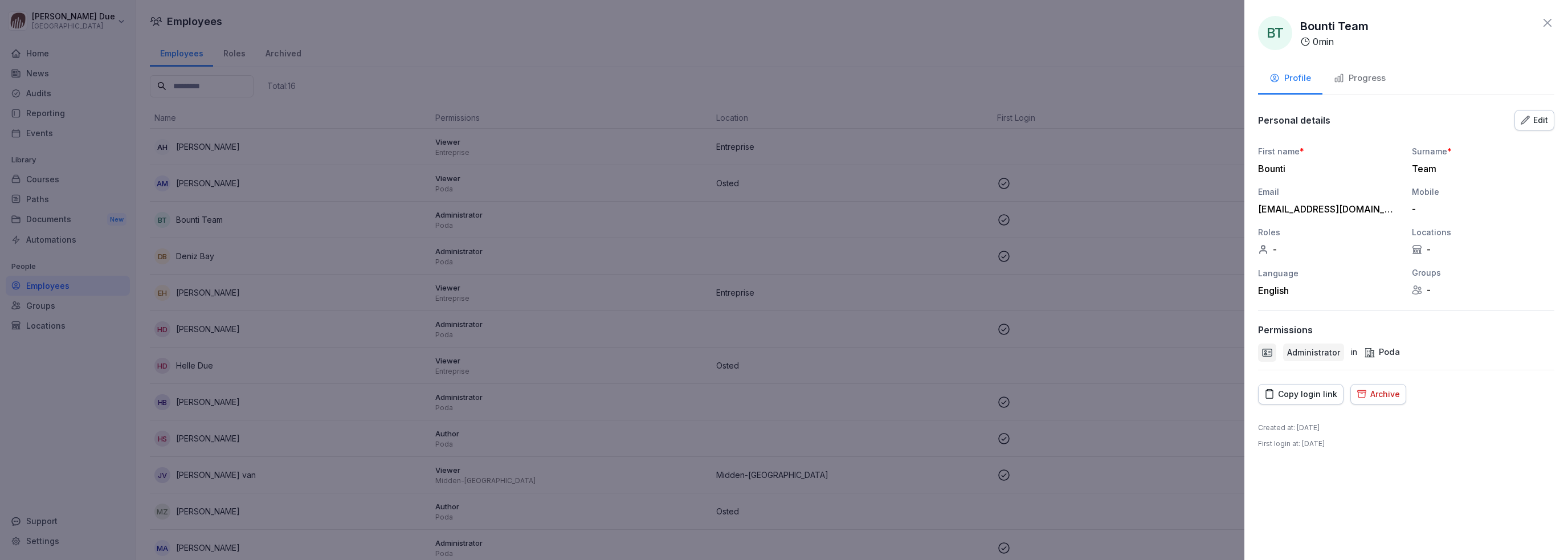
click at [1383, 394] on div "Archive" at bounding box center [1378, 393] width 43 height 12
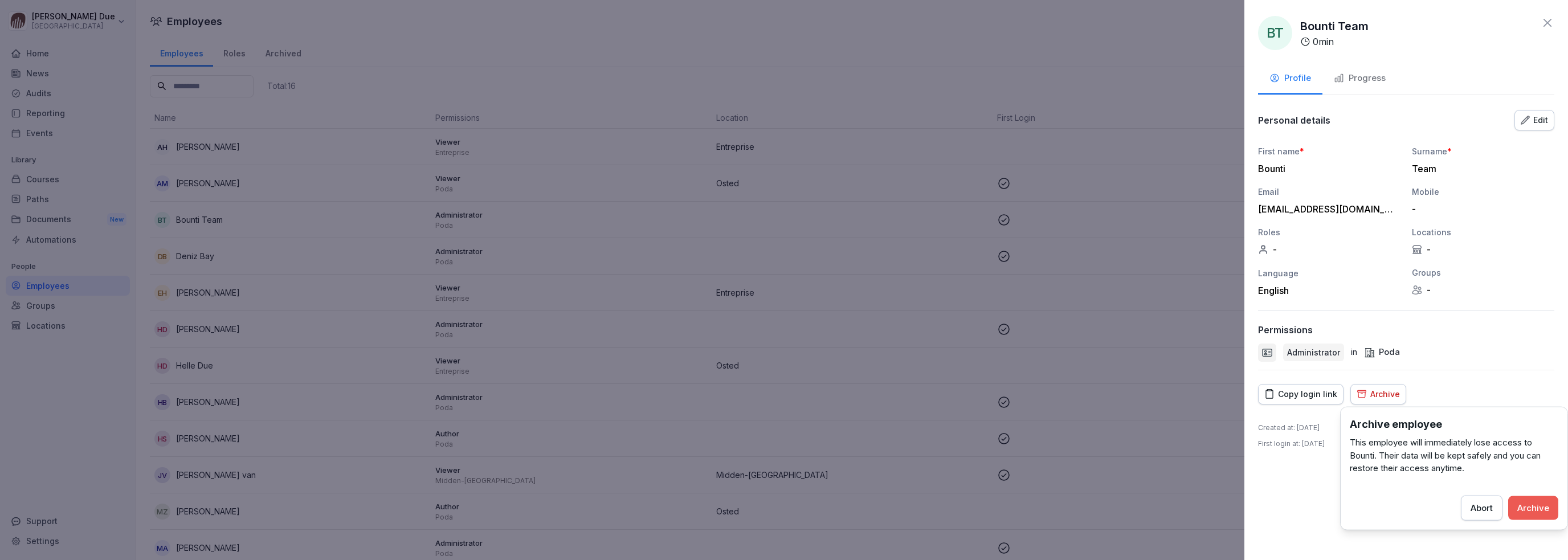
click at [1532, 510] on div "Archive" at bounding box center [1533, 507] width 32 height 12
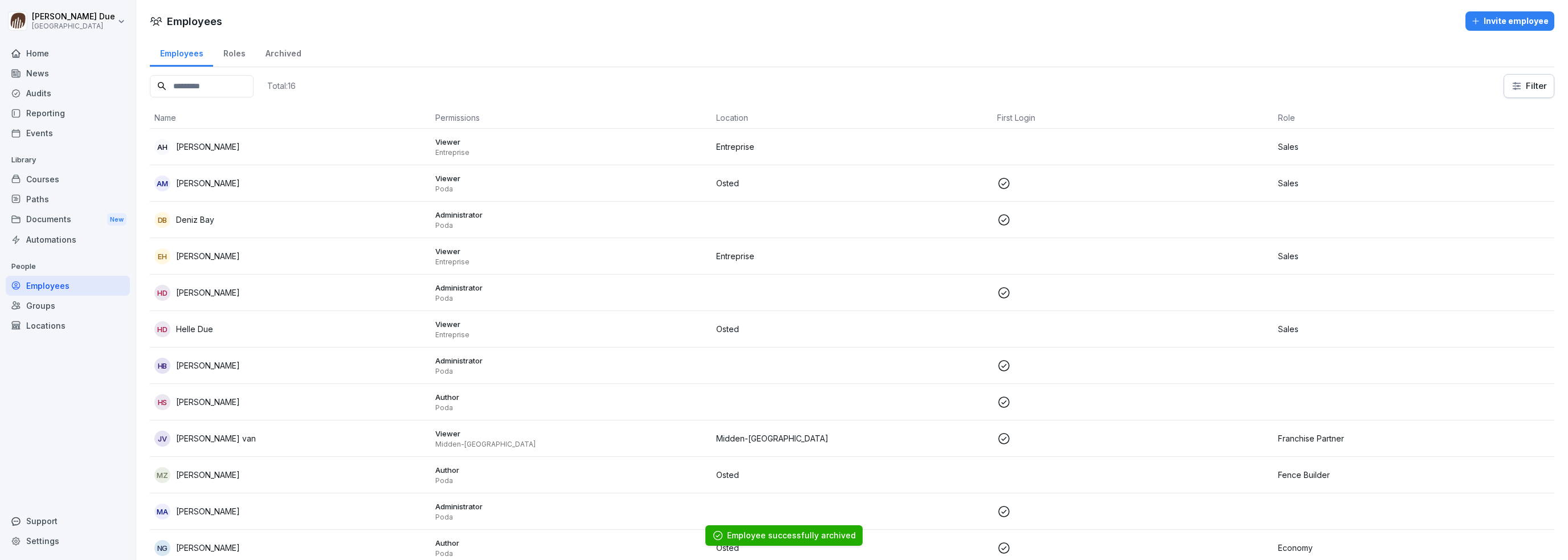
click at [211, 255] on p "[PERSON_NAME]" at bounding box center [208, 256] width 63 height 12
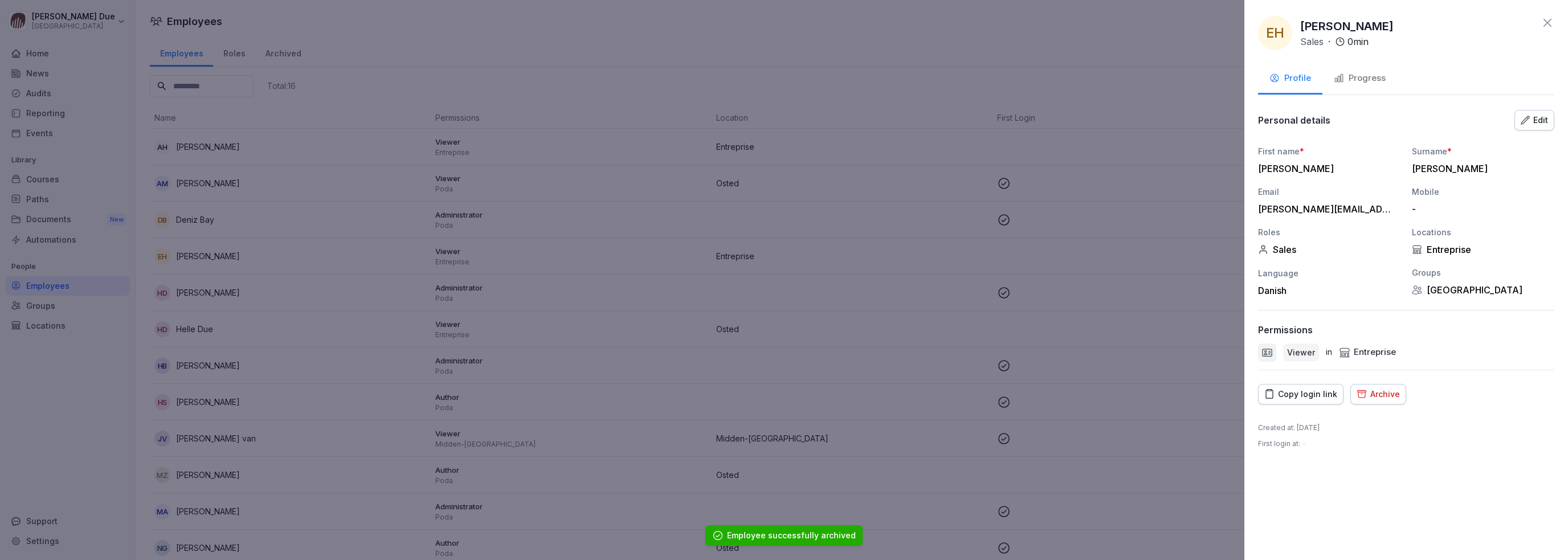
click at [1382, 396] on div "Archive" at bounding box center [1378, 393] width 43 height 12
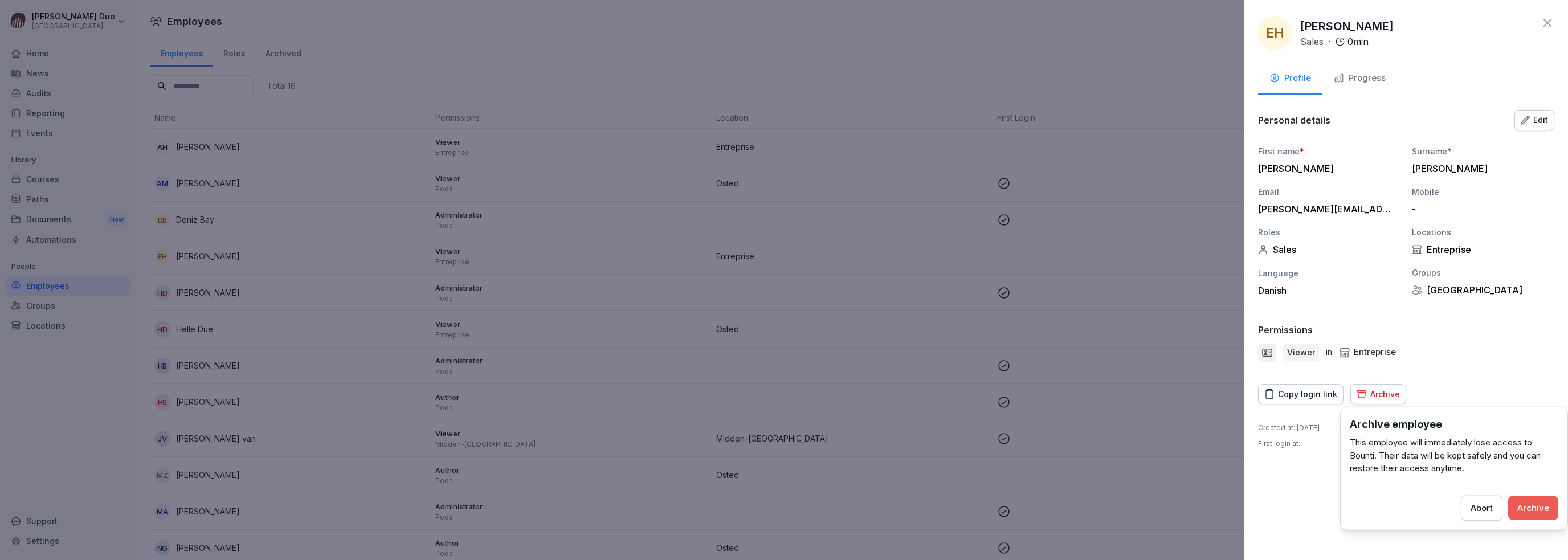
click at [1534, 504] on div "Archive" at bounding box center [1533, 507] width 32 height 12
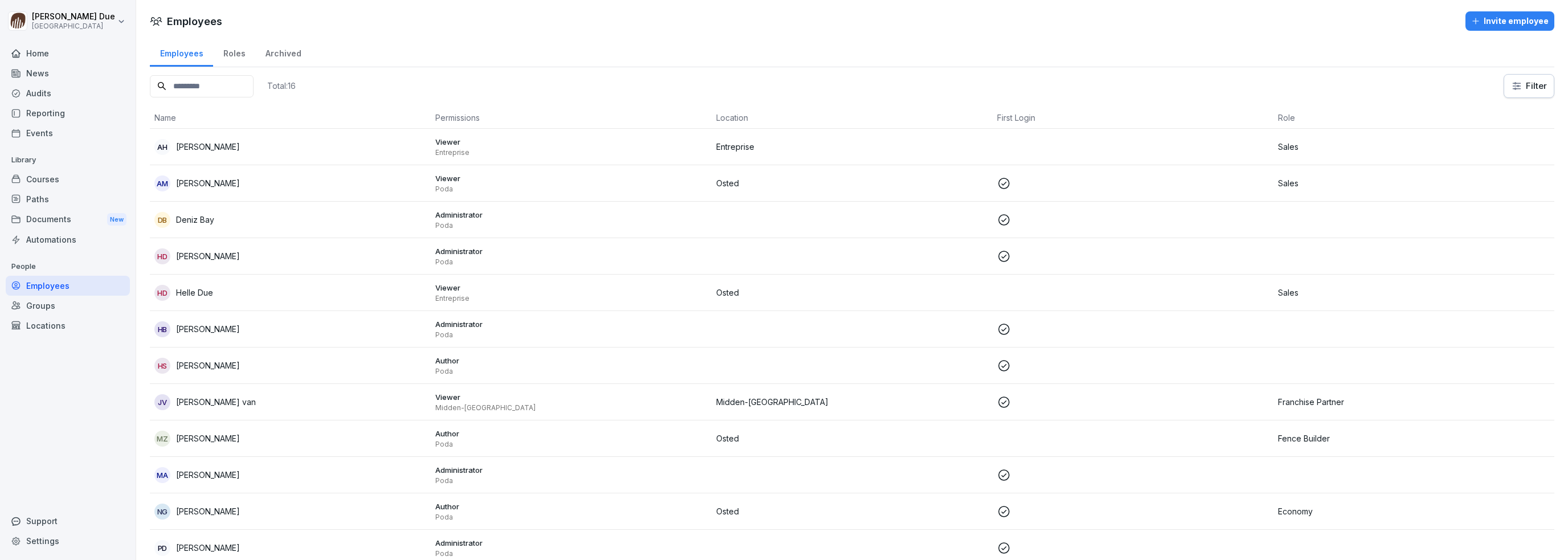
click at [215, 149] on p "[PERSON_NAME]" at bounding box center [208, 146] width 63 height 12
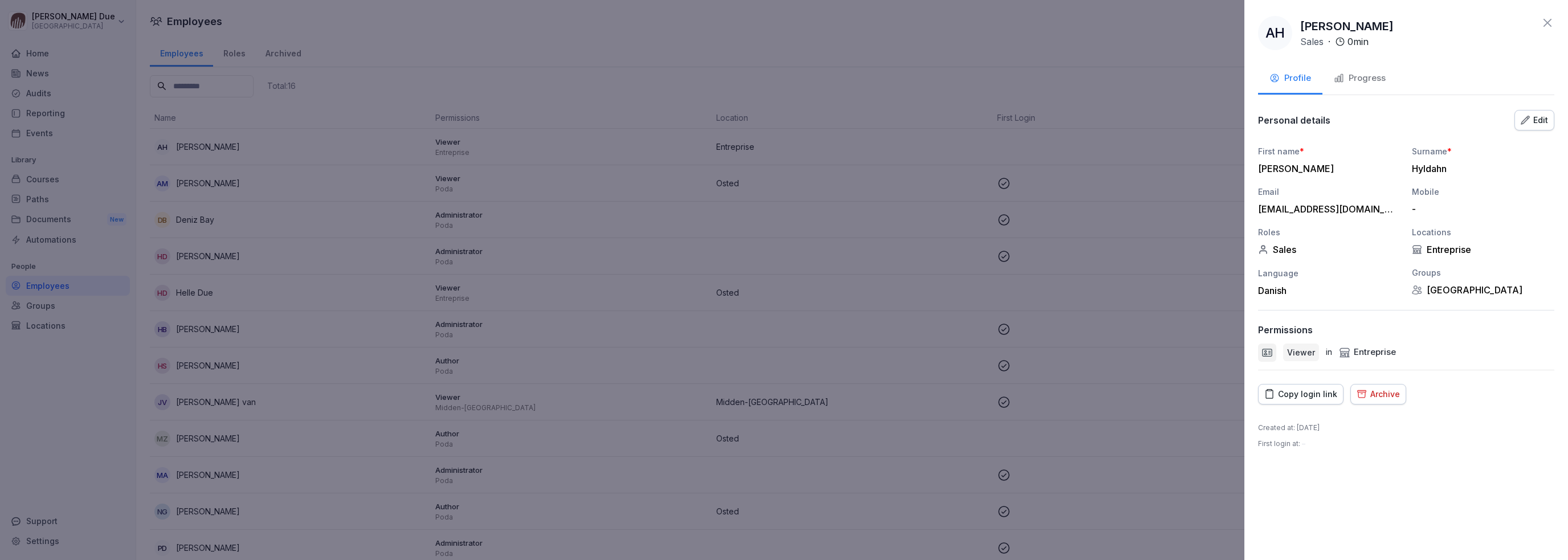
click at [1391, 393] on div "Archive" at bounding box center [1378, 393] width 43 height 12
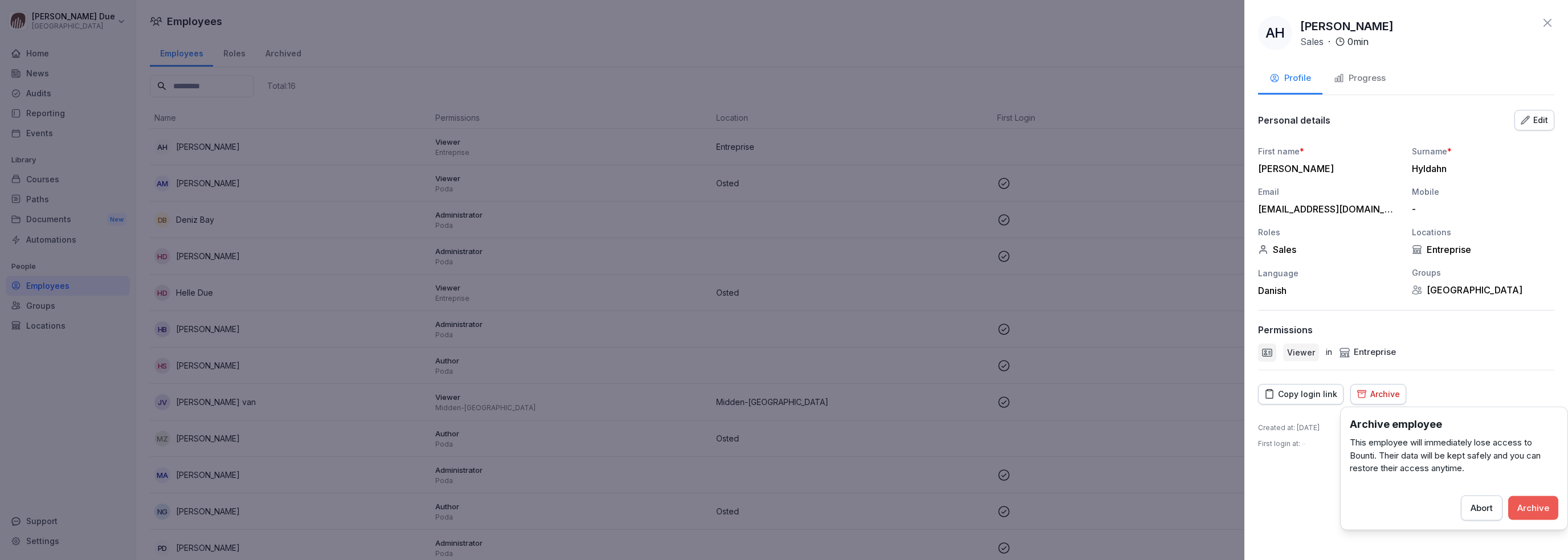
click at [1530, 506] on div "Archive" at bounding box center [1533, 507] width 32 height 12
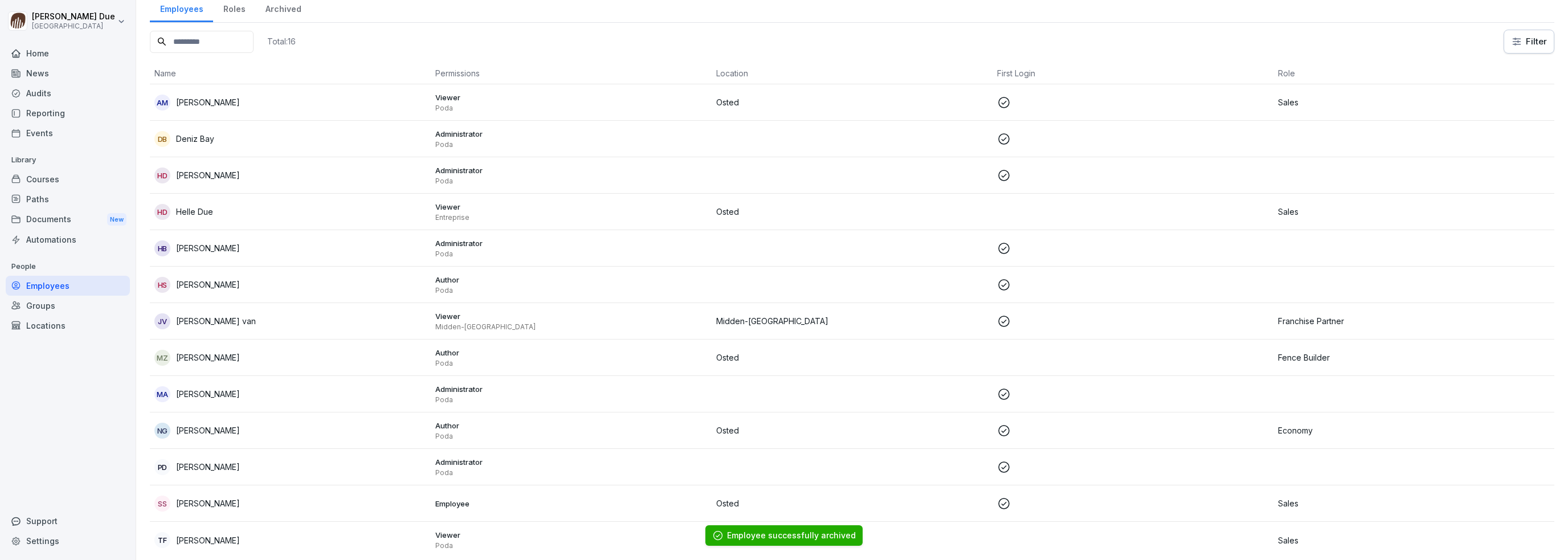
scroll to position [59, 0]
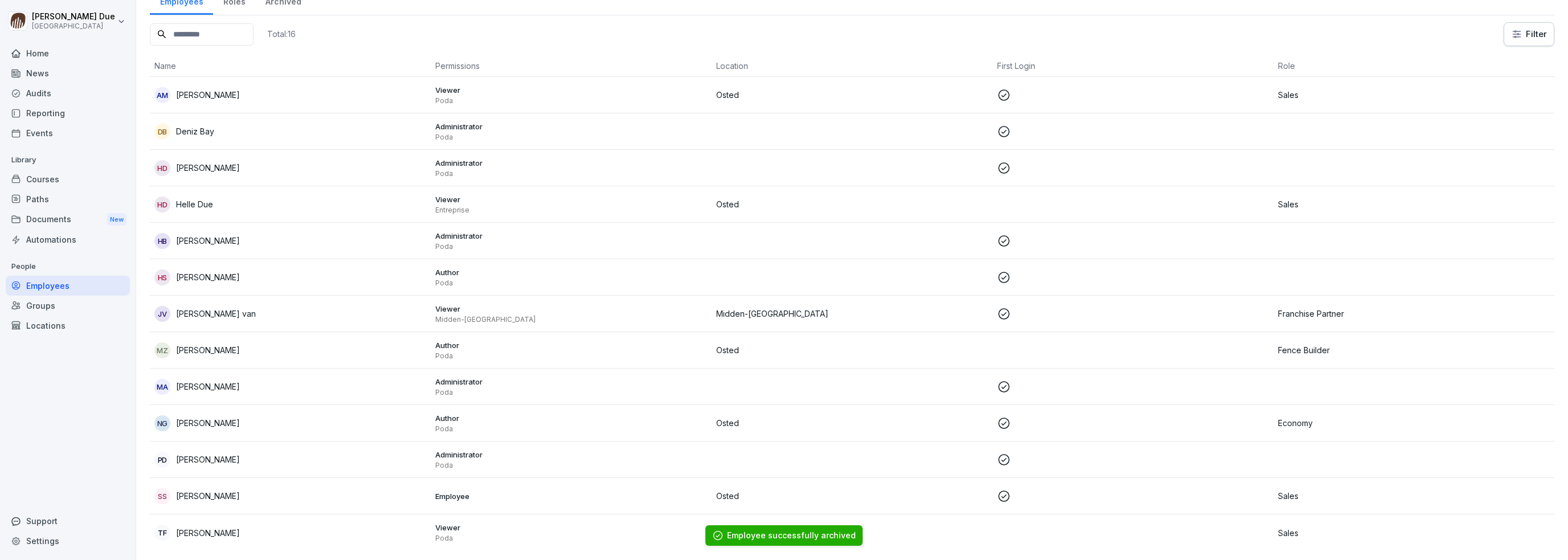
click at [196, 527] on p "[PERSON_NAME]" at bounding box center [208, 532] width 63 height 12
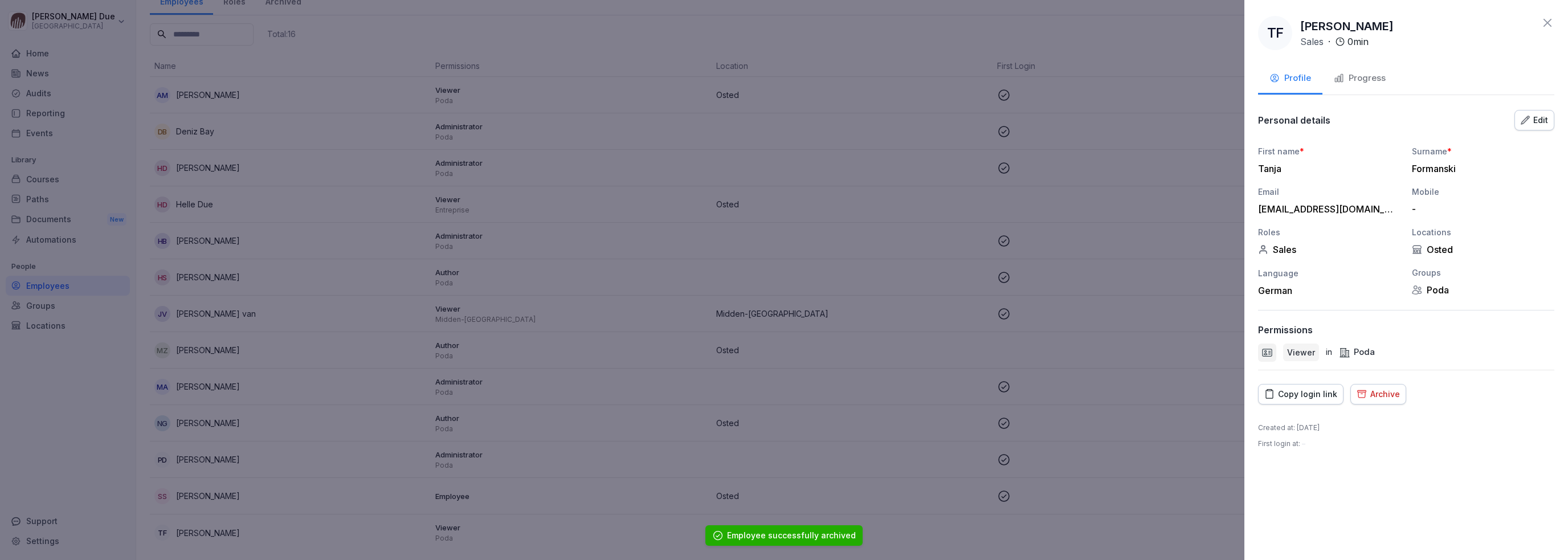
click at [1370, 389] on div "Archive" at bounding box center [1378, 393] width 43 height 12
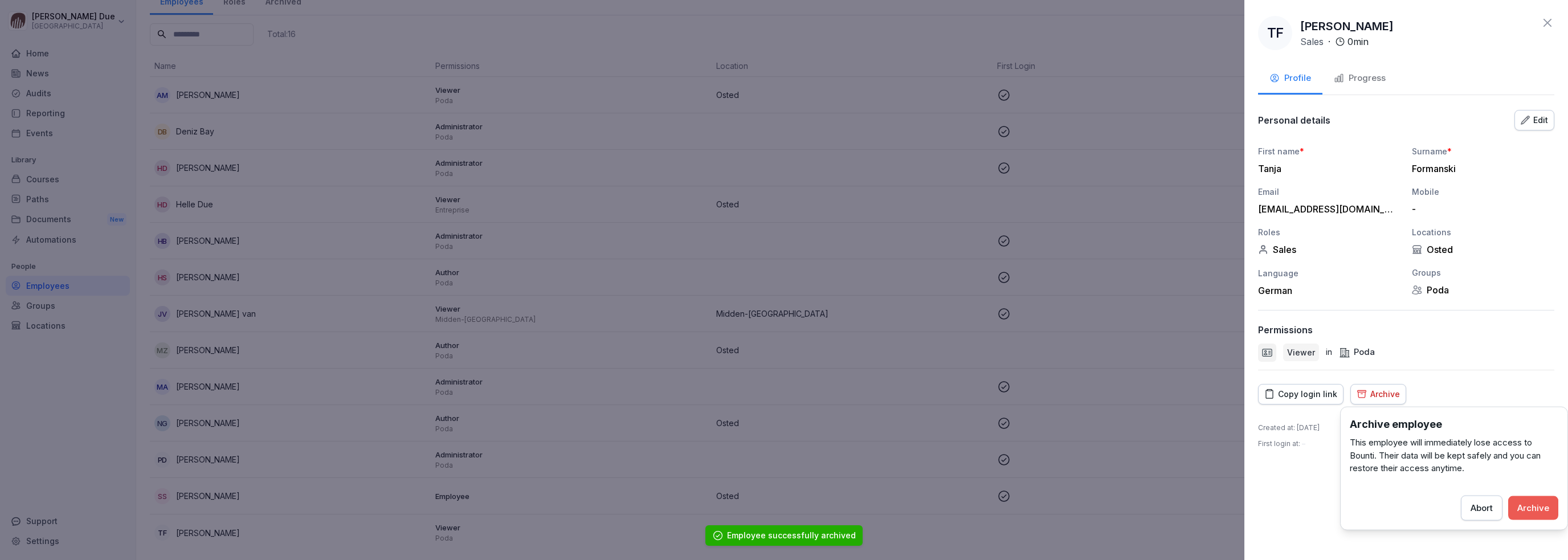
click at [1545, 509] on div "Archive" at bounding box center [1533, 507] width 32 height 12
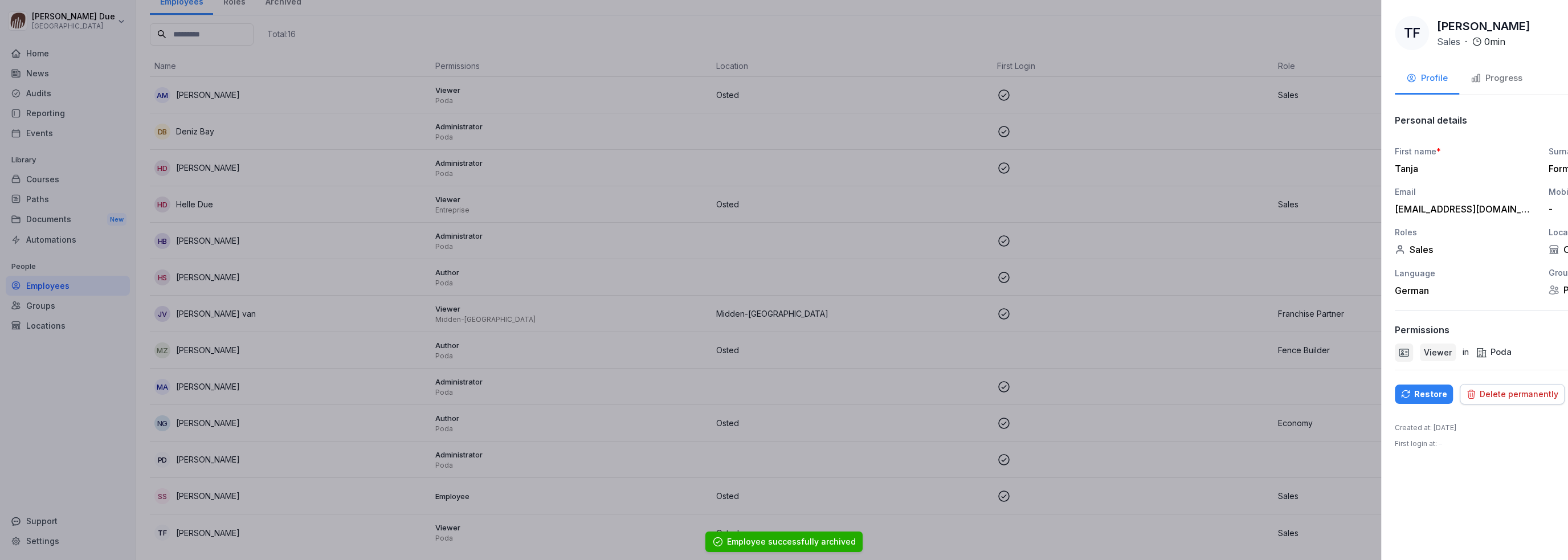
scroll to position [23, 0]
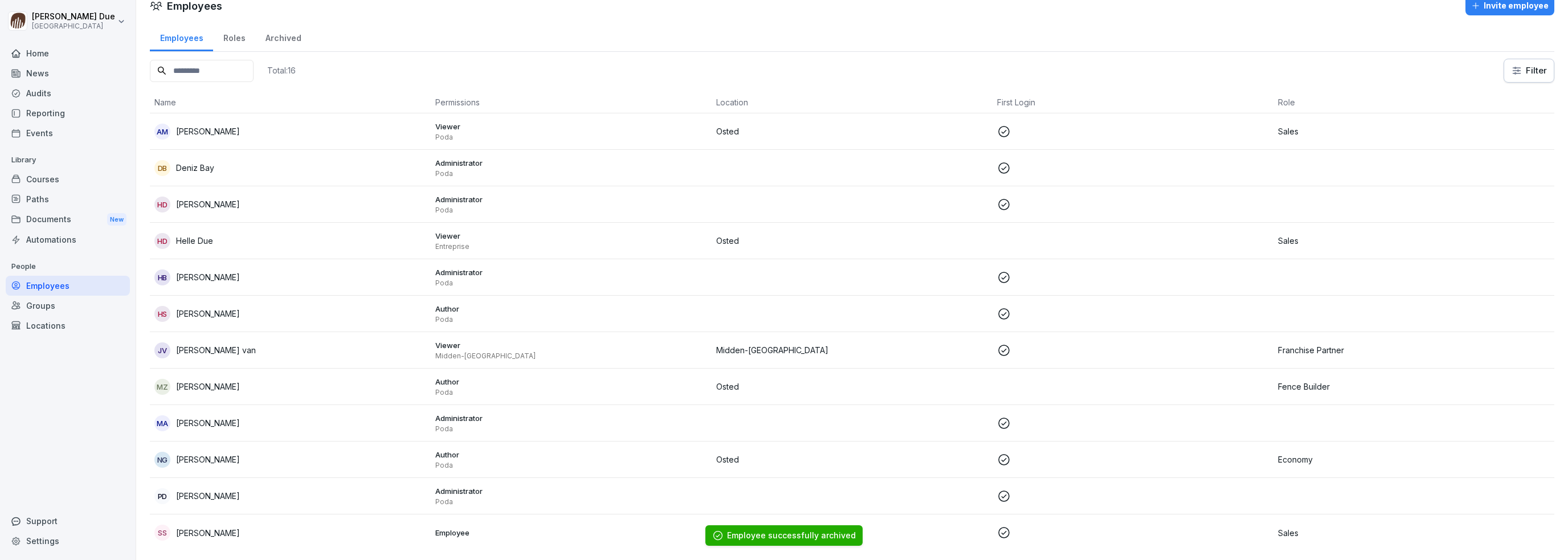
click at [194, 380] on p "[PERSON_NAME]" at bounding box center [208, 386] width 63 height 12
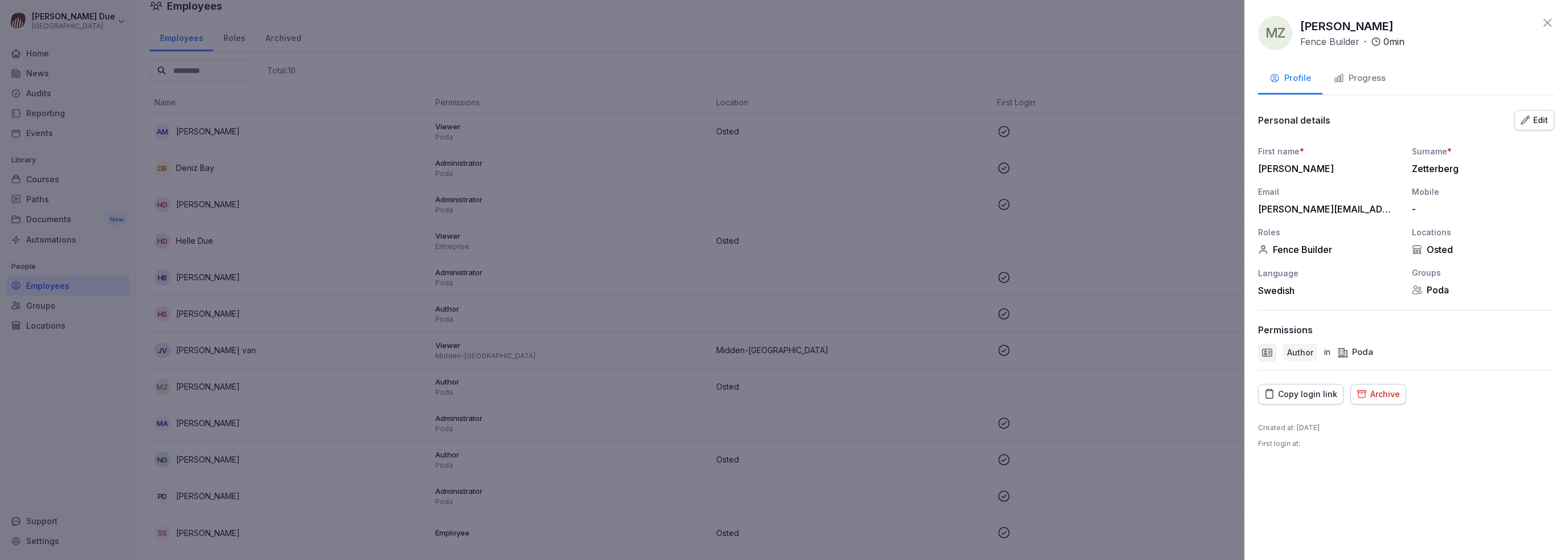
click at [1368, 397] on div "Archive" at bounding box center [1378, 393] width 43 height 12
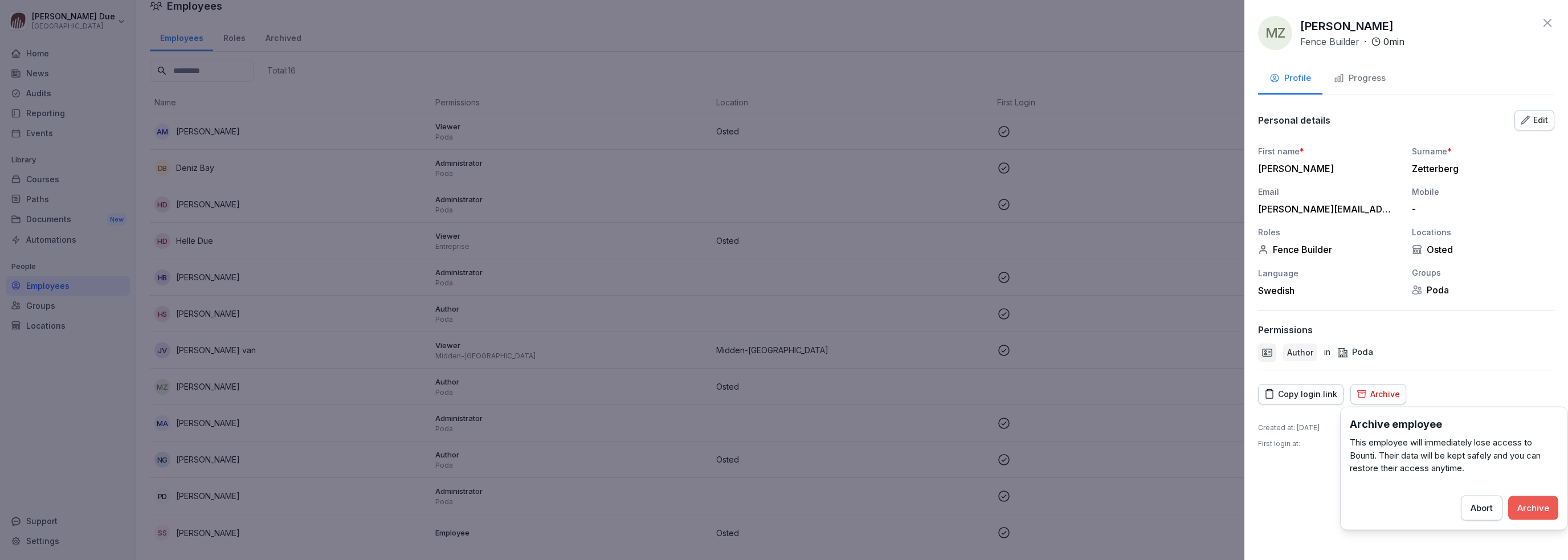
click at [1535, 508] on div "Archive" at bounding box center [1533, 507] width 32 height 12
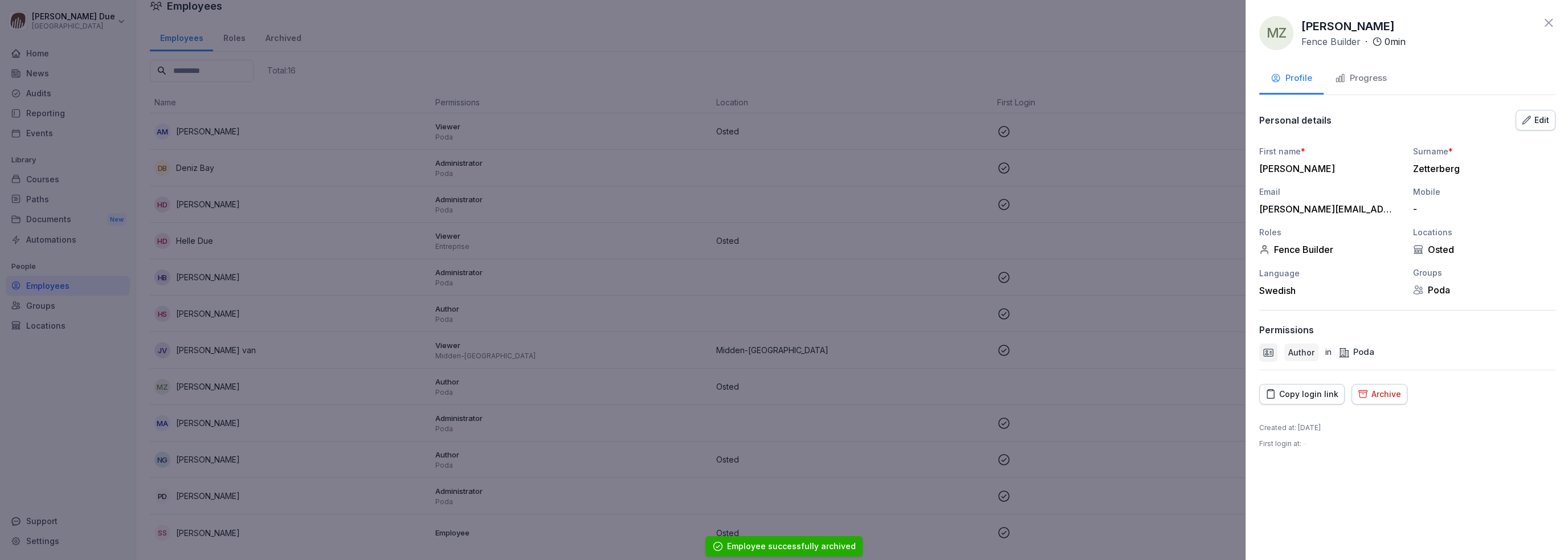
scroll to position [0, 0]
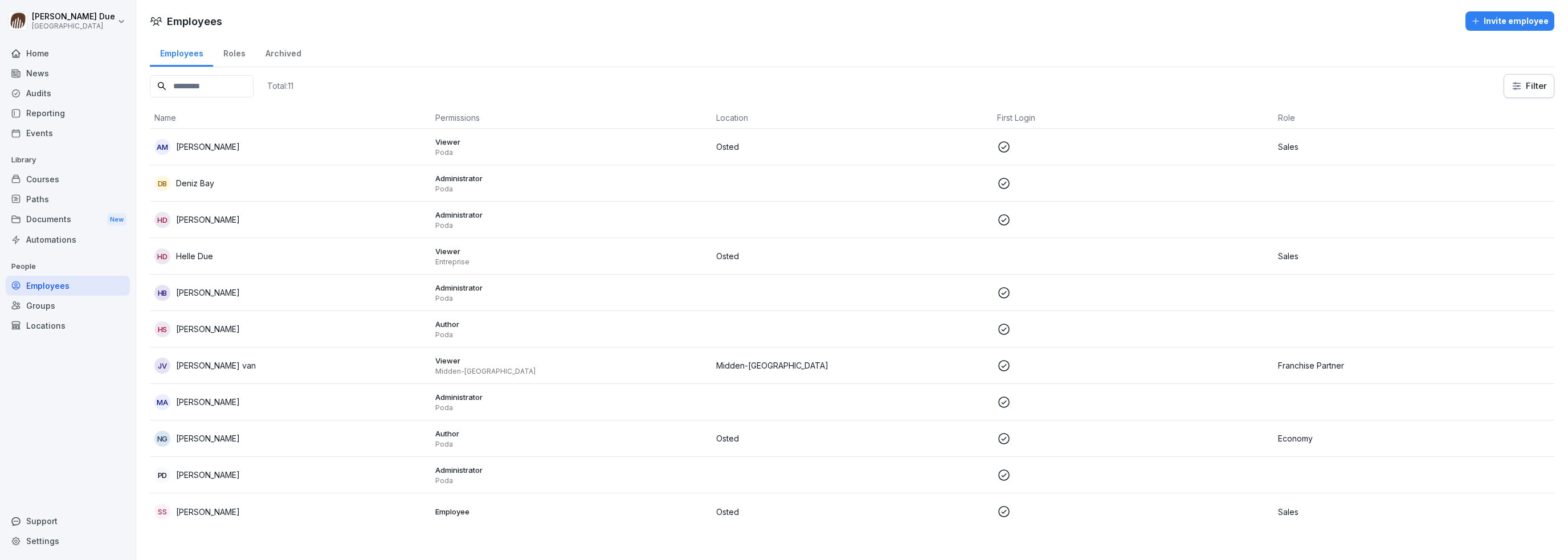
click at [186, 255] on p "Helle Due" at bounding box center [195, 256] width 37 height 12
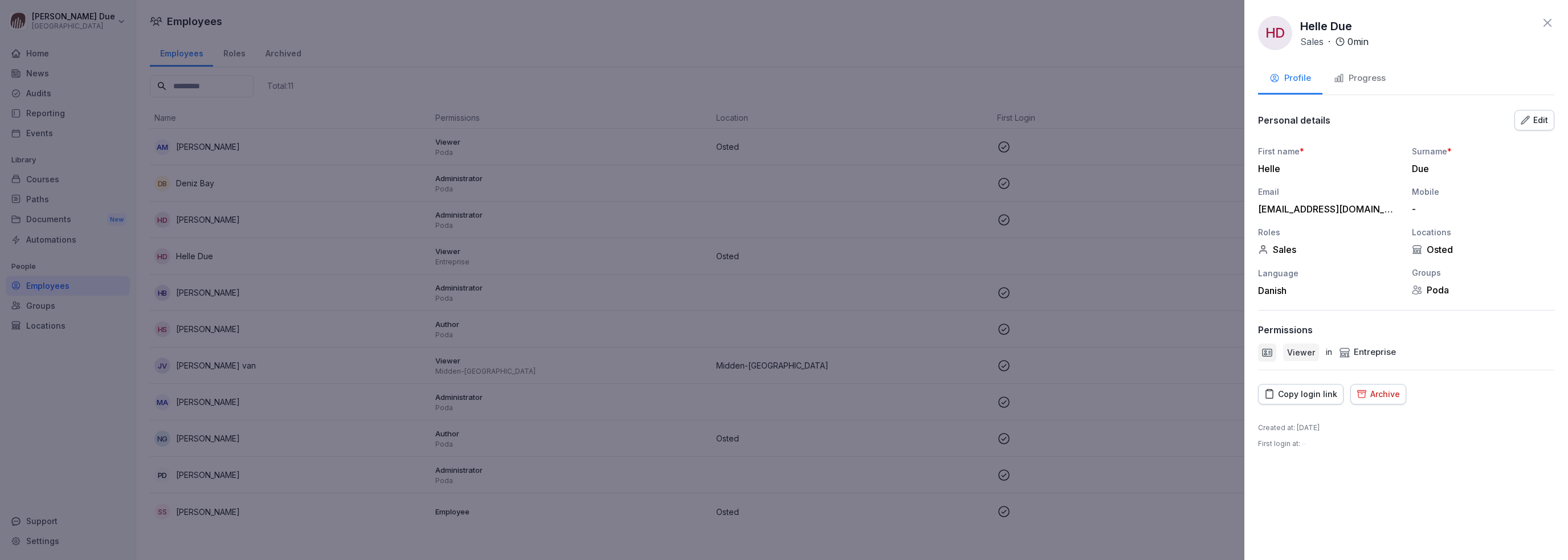
click at [1384, 401] on button "Archive" at bounding box center [1379, 393] width 56 height 20
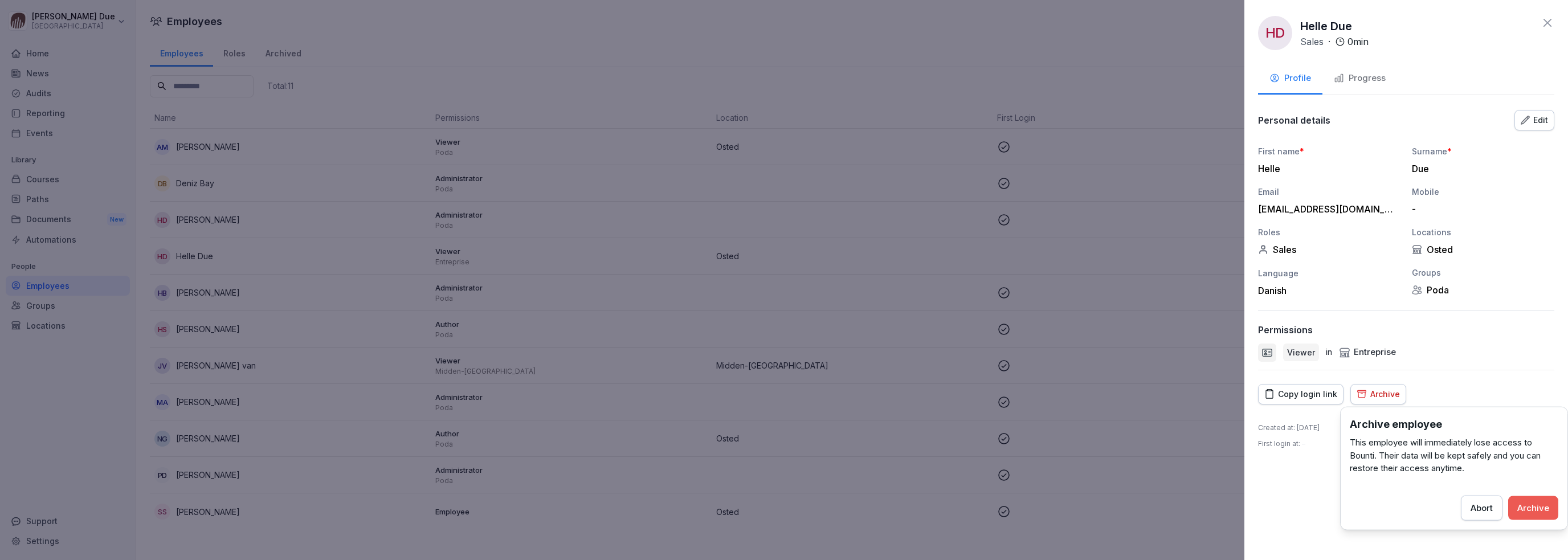
click at [1528, 511] on div "Archive" at bounding box center [1533, 507] width 32 height 12
